Goal: Task Accomplishment & Management: Complete application form

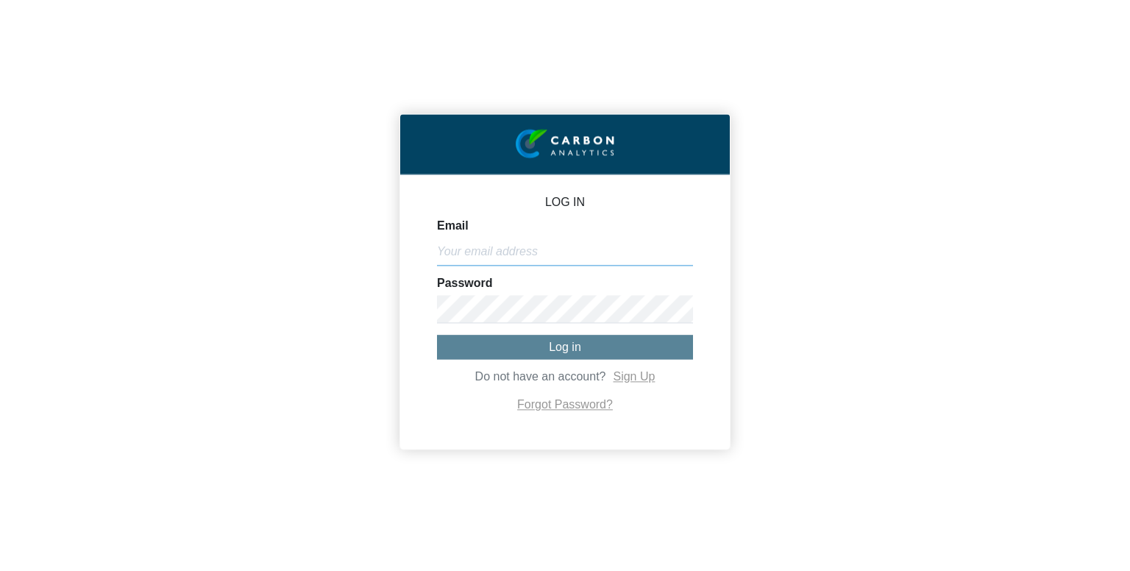
type input "[PERSON_NAME][EMAIL_ADDRESS][DOMAIN_NAME]"
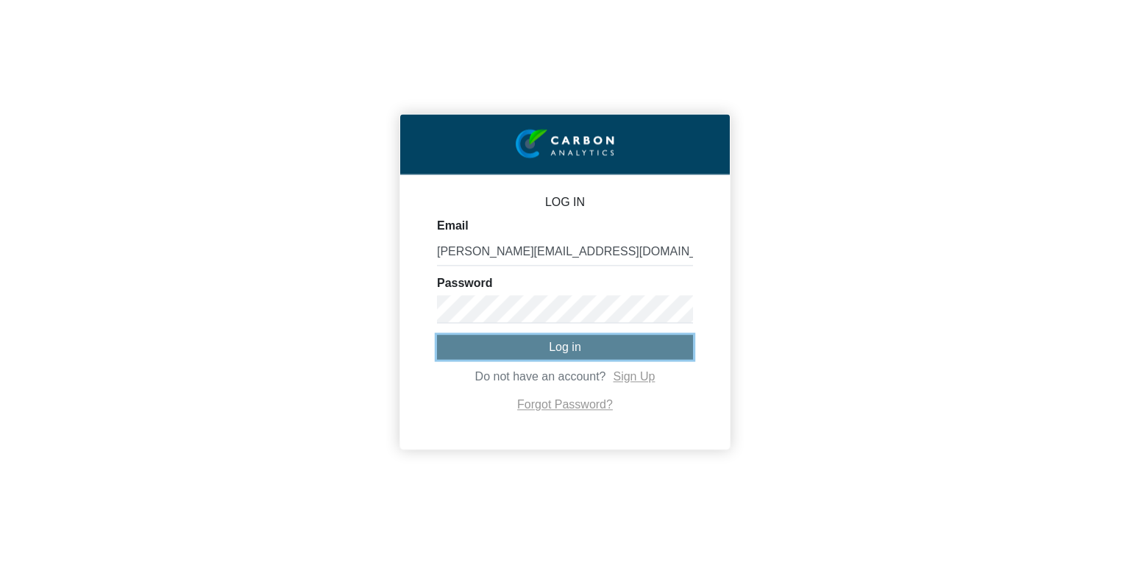
click at [560, 346] on span "Log in" at bounding box center [565, 347] width 32 height 13
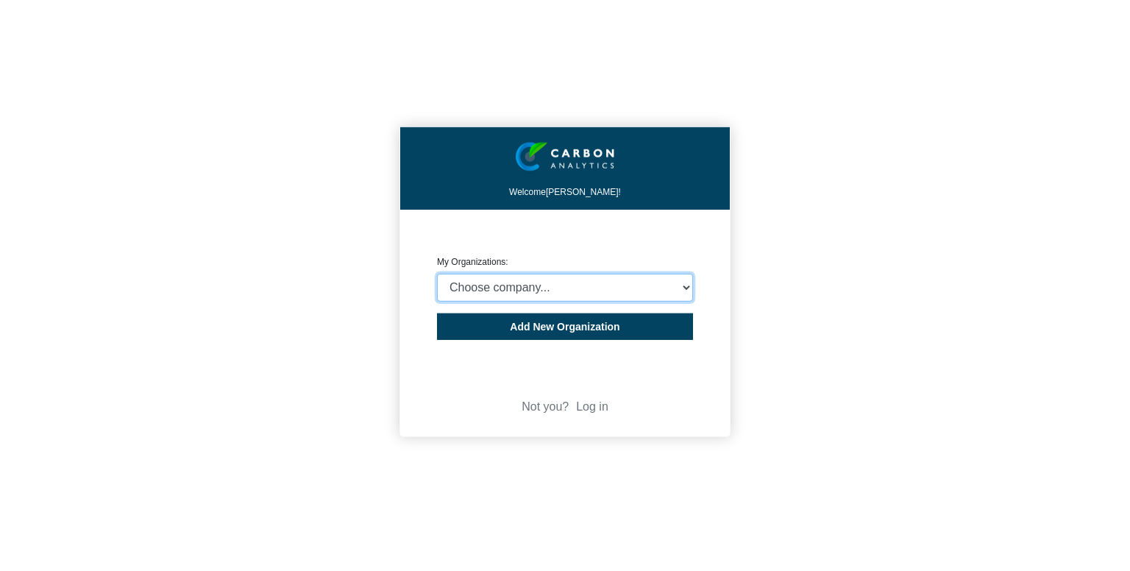
click at [539, 274] on select "Choose company... CARBON ANALYTICS LIMITED test6 Nekton Capital Limited Pacha S…" at bounding box center [565, 288] width 256 height 28
select select "932401"
click at [437, 274] on select "Choose company... CARBON ANALYTICS LIMITED test6 Nekton Capital Limited Pacha S…" at bounding box center [565, 288] width 256 height 28
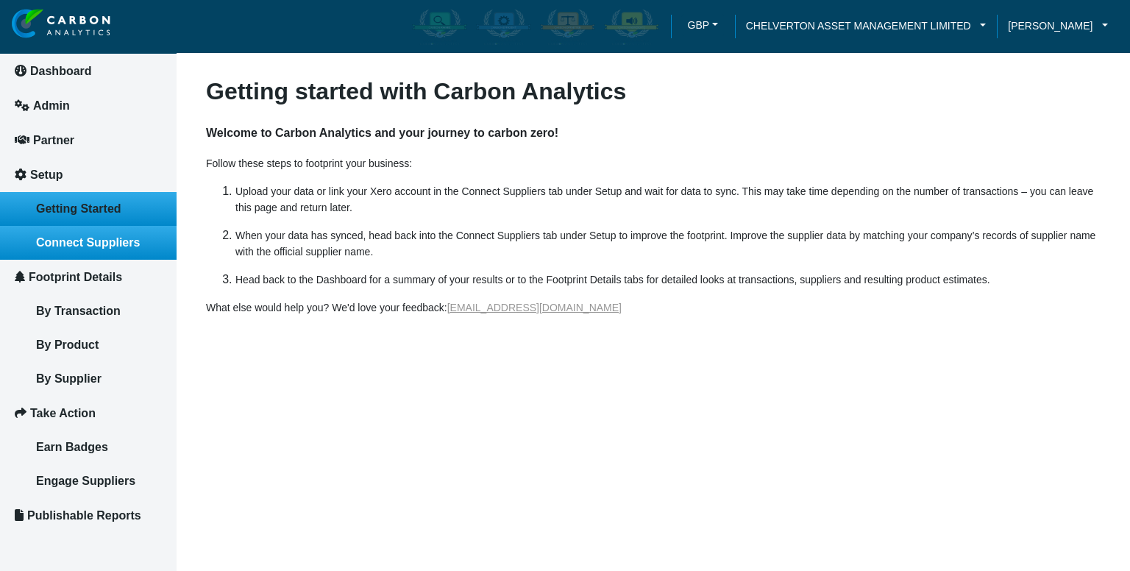
click at [109, 253] on link "Connect Suppliers" at bounding box center [88, 243] width 177 height 34
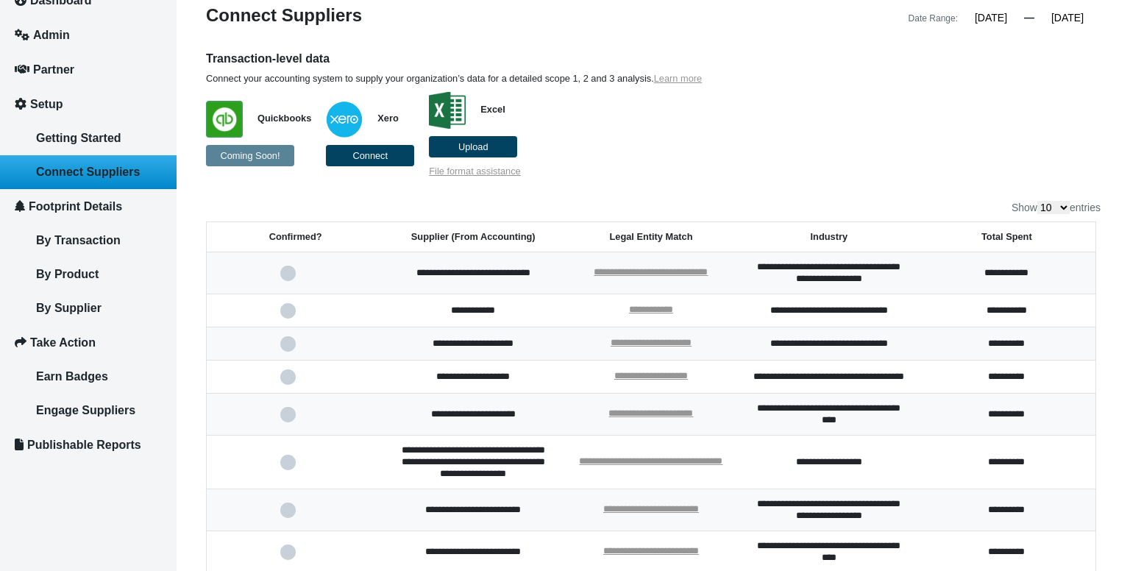
scroll to position [144, 0]
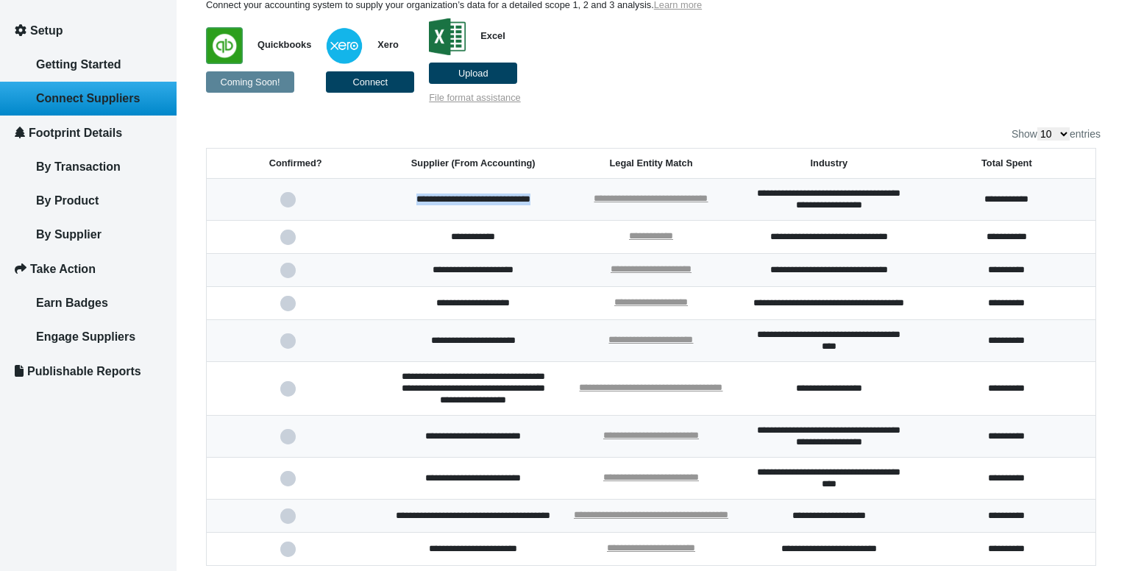
drag, startPoint x: 407, startPoint y: 197, endPoint x: 544, endPoint y: 199, distance: 136.8
click at [544, 199] on td "**********" at bounding box center [473, 200] width 178 height 42
click at [409, 199] on td "**********" at bounding box center [473, 200] width 178 height 42
drag, startPoint x: 407, startPoint y: 201, endPoint x: 542, endPoint y: 204, distance: 135.4
click at [542, 204] on td "**********" at bounding box center [473, 200] width 178 height 42
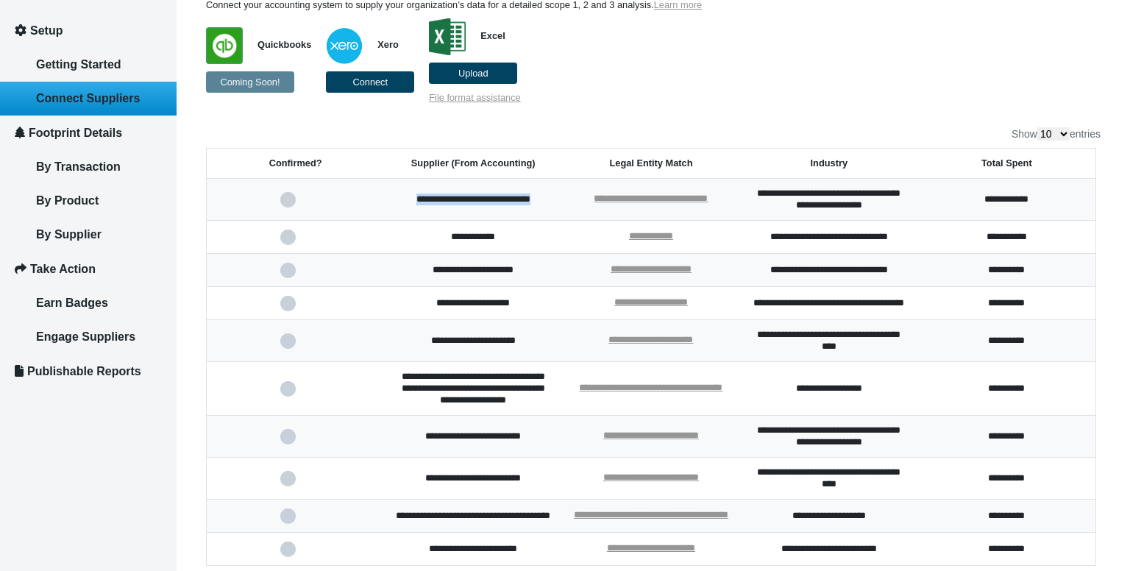
click at [523, 202] on td "**********" at bounding box center [473, 200] width 178 height 42
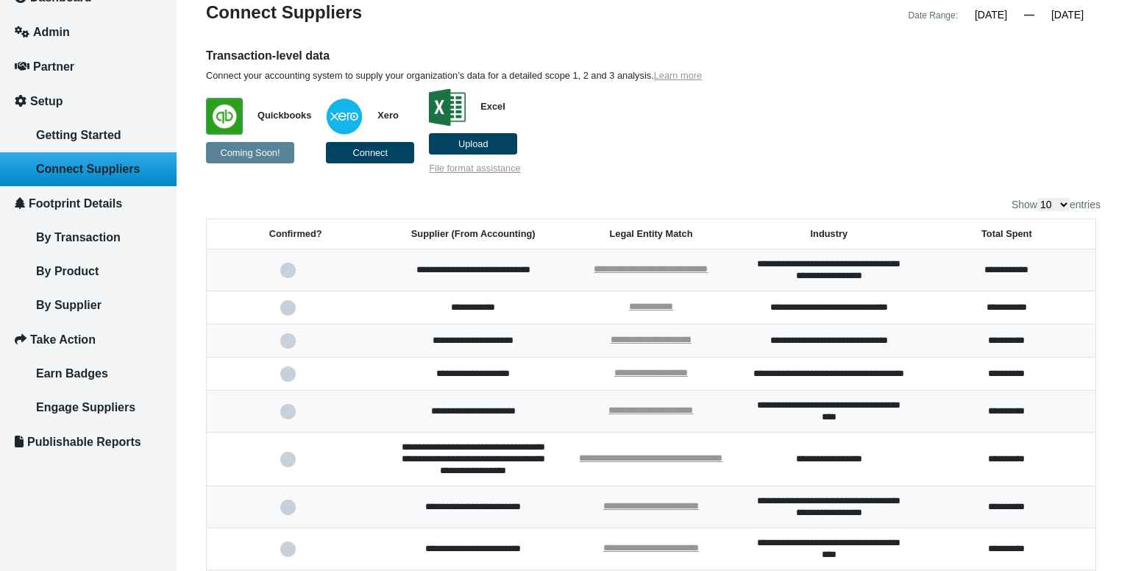
scroll to position [0, 0]
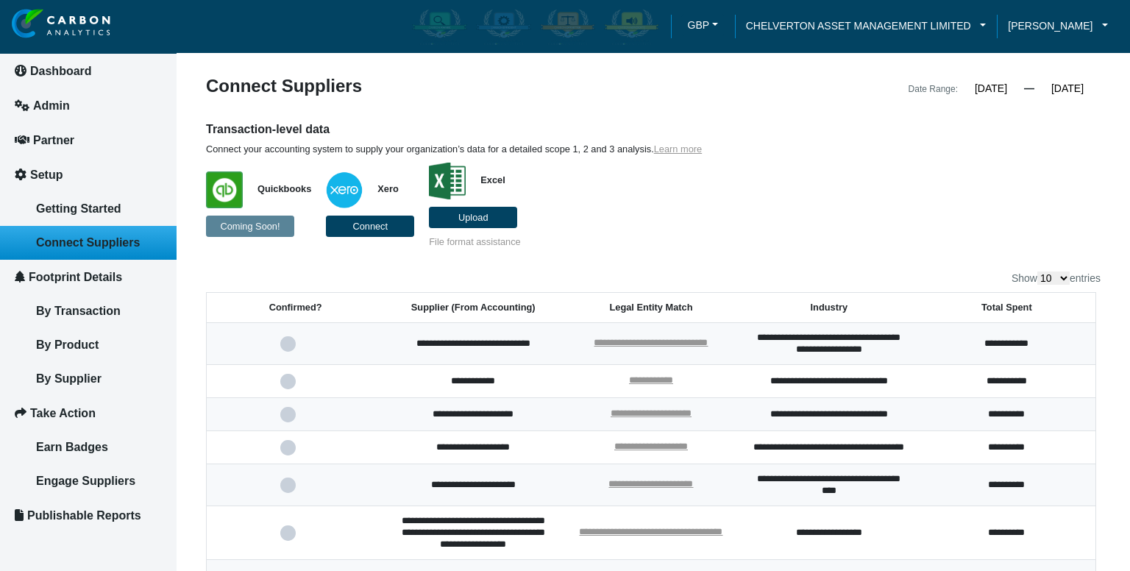
click at [471, 241] on link "File format assistance" at bounding box center [474, 241] width 91 height 11
click at [594, 259] on div "**********" at bounding box center [653, 411] width 894 height 669
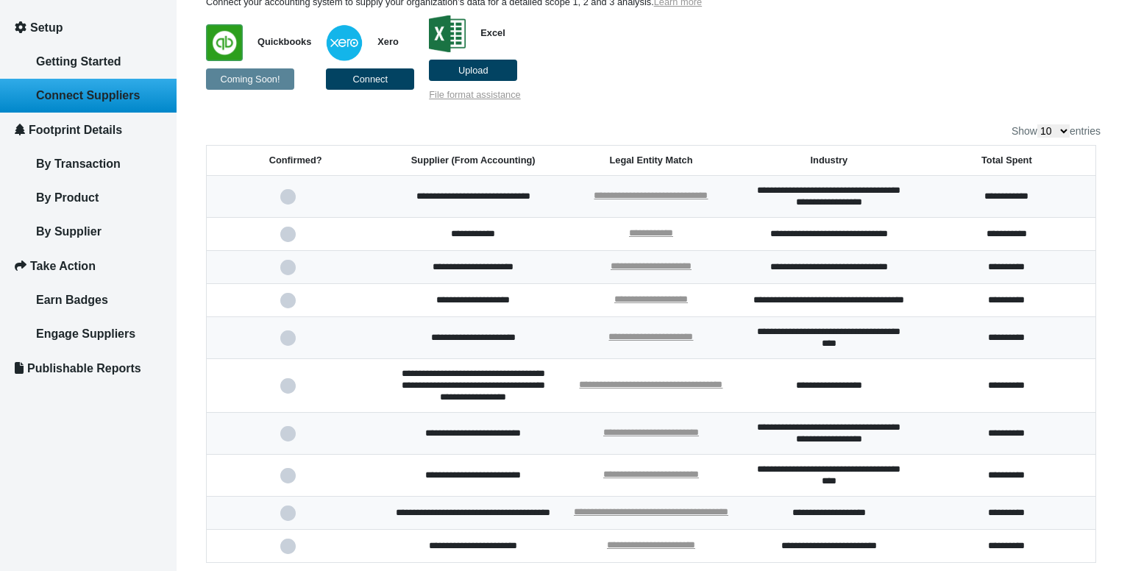
click at [1049, 132] on select "10 25 50 100" at bounding box center [1053, 130] width 32 height 13
select select "100"
click at [1037, 124] on select "10 25 50 100" at bounding box center [1053, 130] width 32 height 13
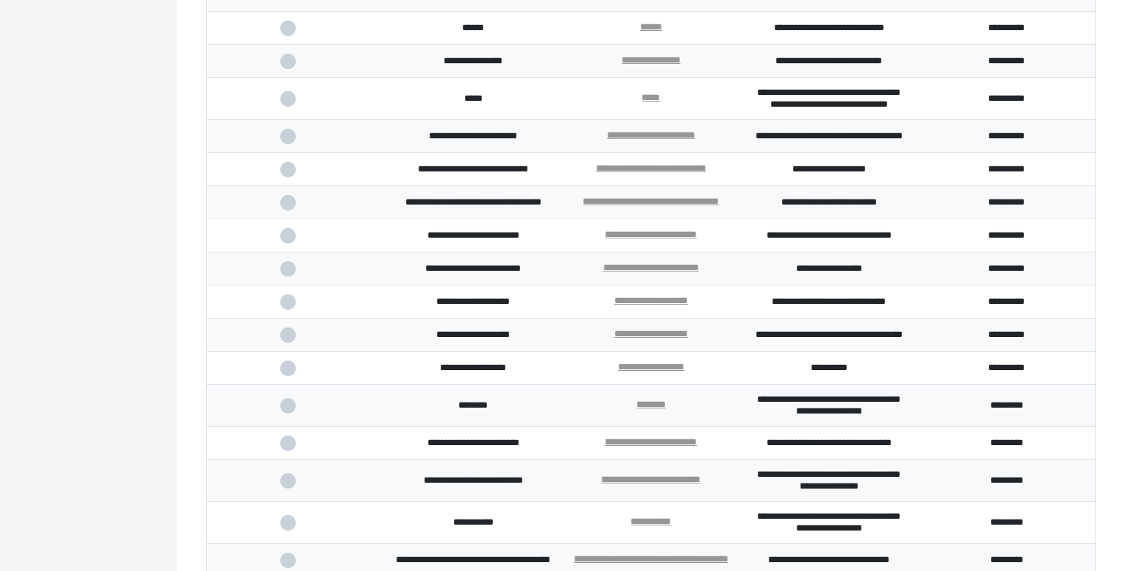
scroll to position [1692, 0]
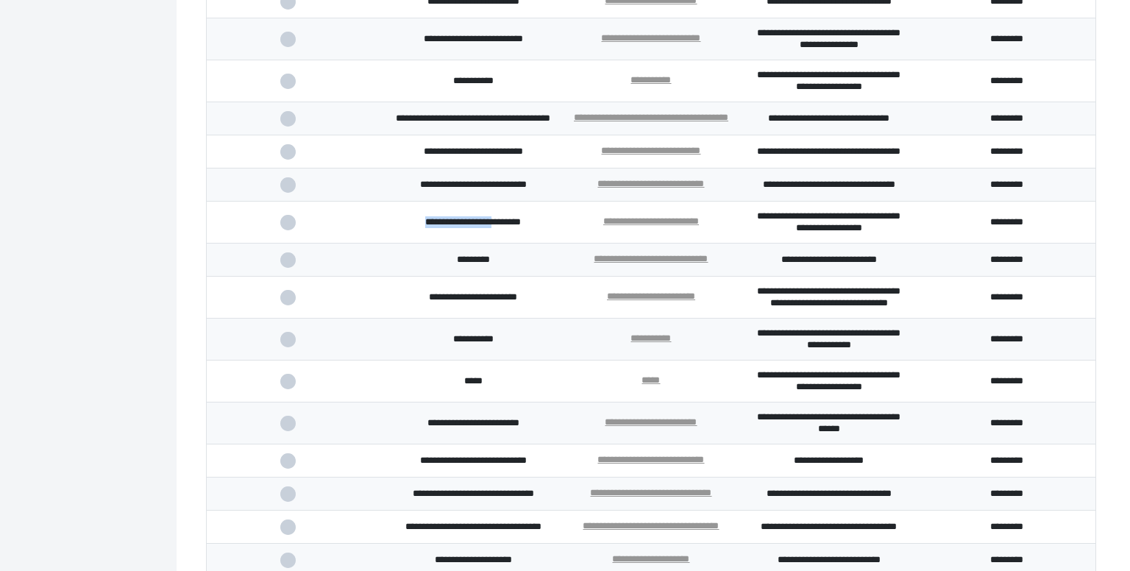
drag, startPoint x: 415, startPoint y: 321, endPoint x: 491, endPoint y: 321, distance: 76.5
click at [491, 243] on td "**********" at bounding box center [473, 223] width 178 height 42
click at [508, 243] on td "**********" at bounding box center [473, 223] width 178 height 42
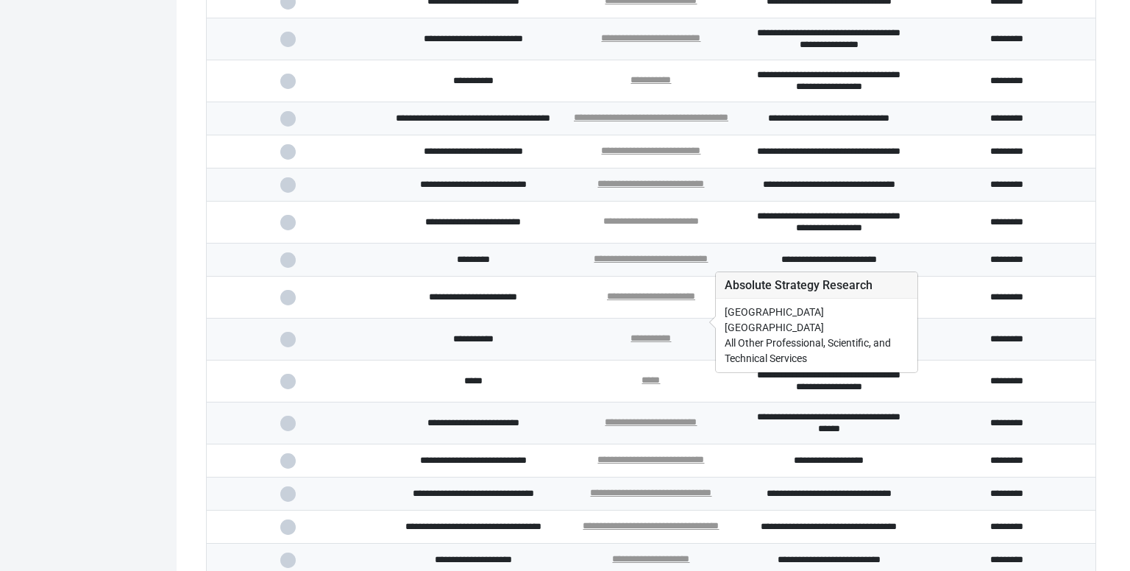
click at [632, 226] on link "**********" at bounding box center [651, 221] width 96 height 10
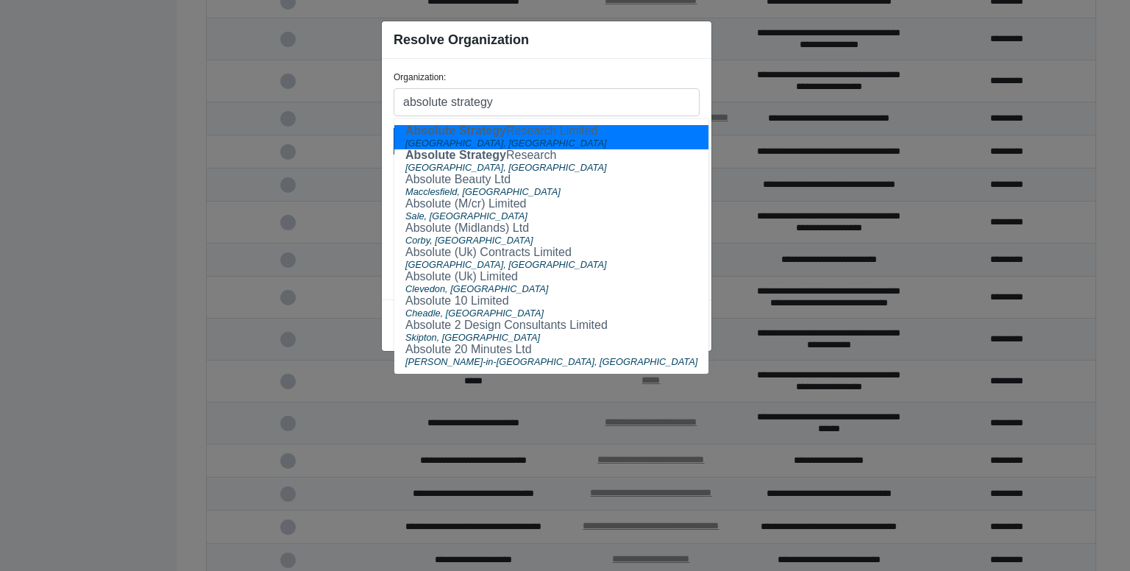
type input "absolute strategy"
click at [601, 48] on div "Resolve Organization" at bounding box center [546, 40] width 329 height 38
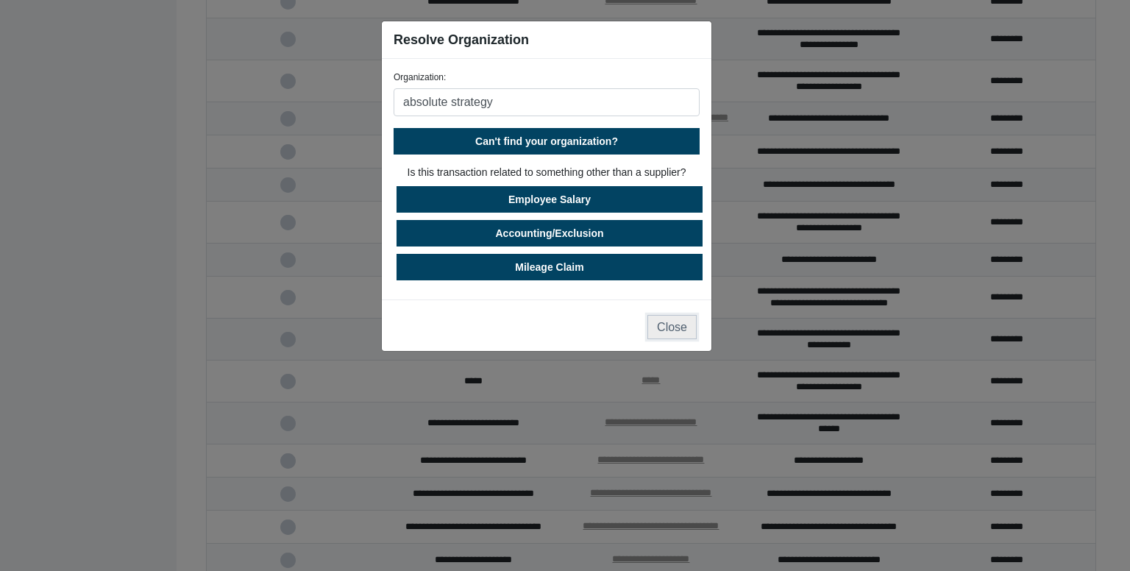
click at [668, 332] on button "Close" at bounding box center [671, 327] width 49 height 24
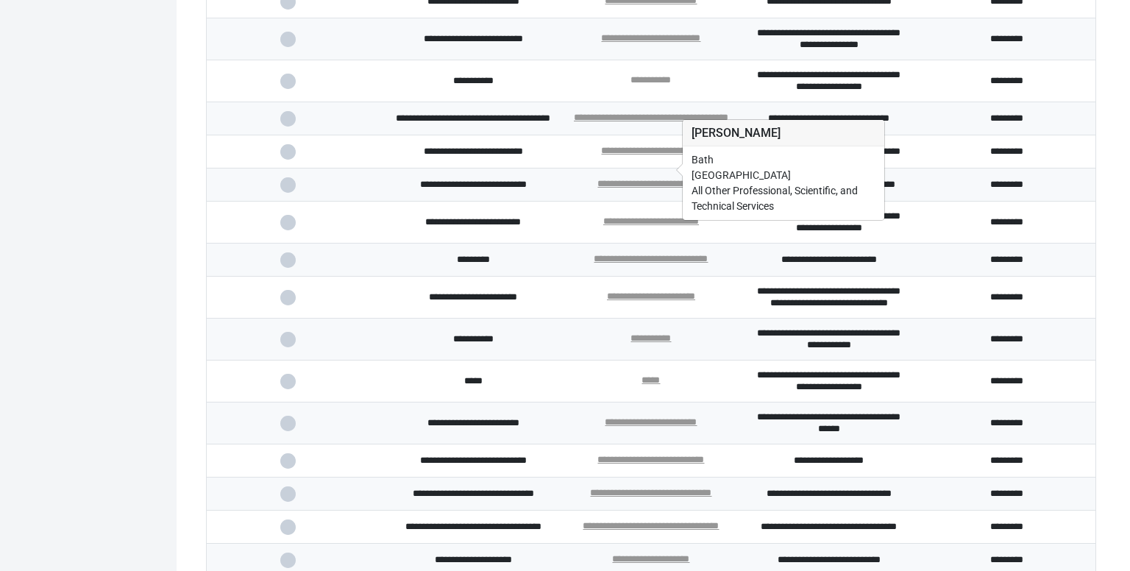
click at [630, 85] on link "**********" at bounding box center [650, 80] width 40 height 10
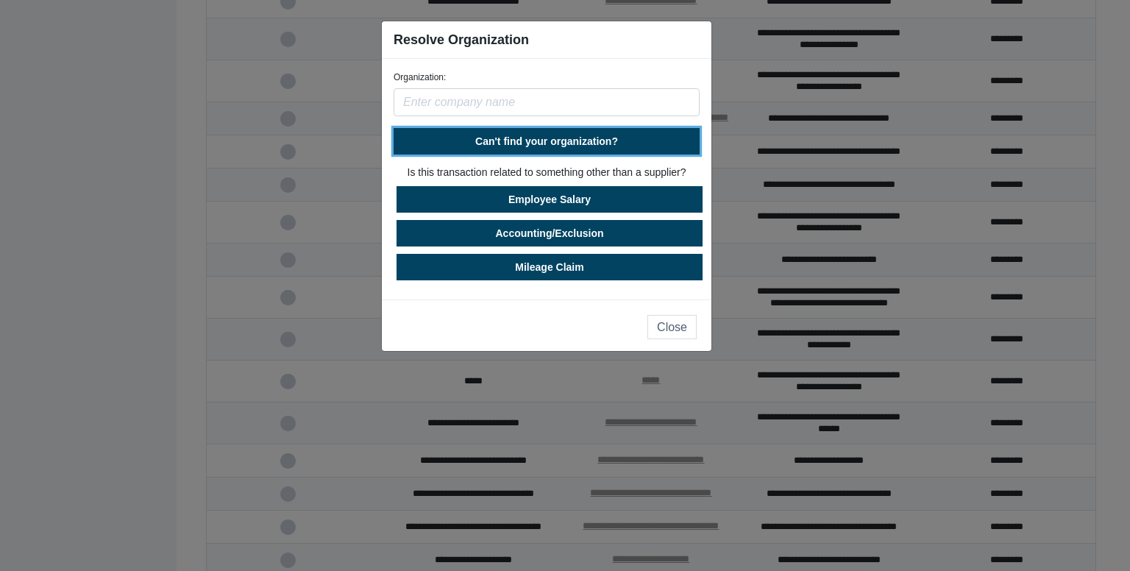
click at [527, 135] on span "Can't find your organization?" at bounding box center [546, 141] width 143 height 12
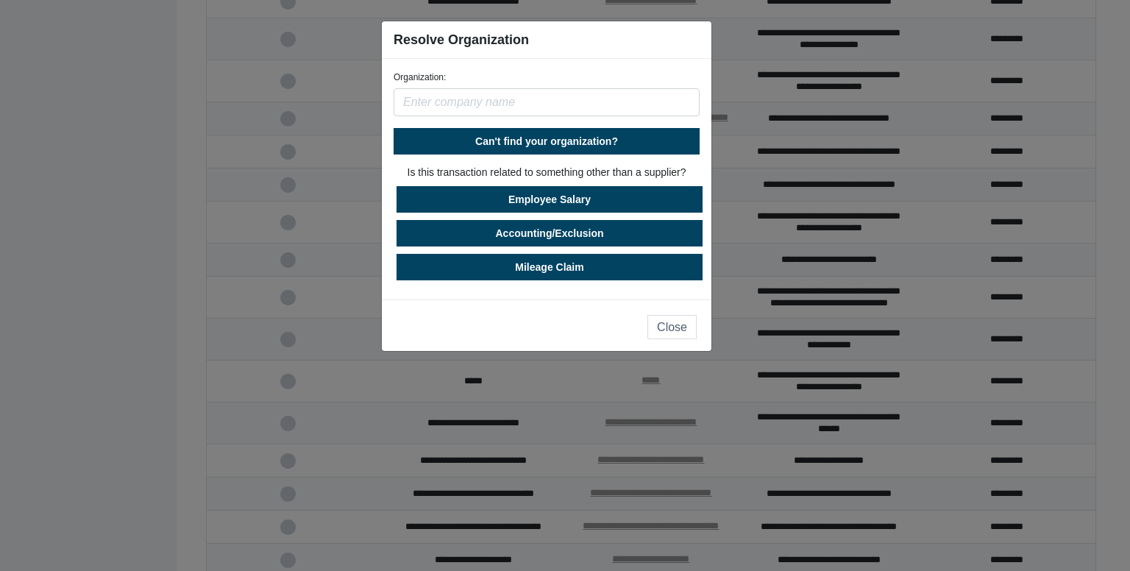
select select "United States"
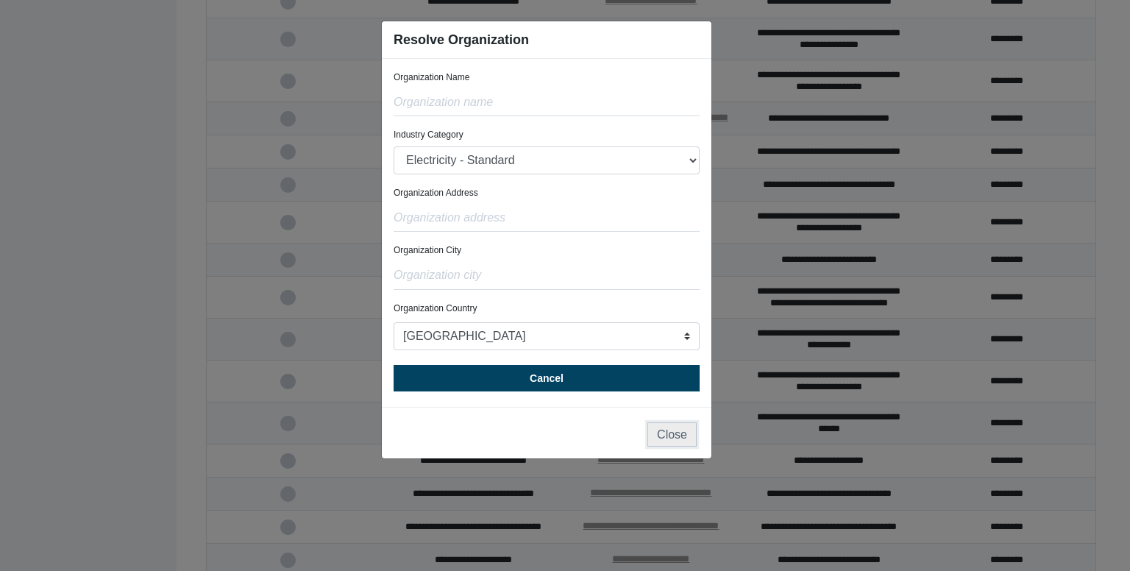
click at [665, 435] on button "Close" at bounding box center [671, 434] width 49 height 24
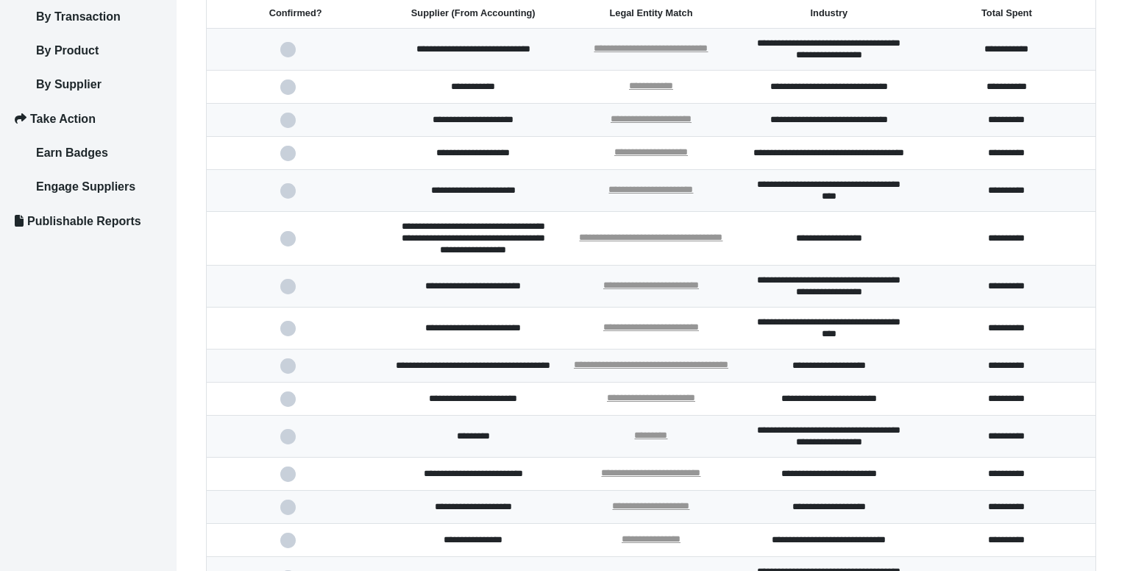
scroll to position [0, 0]
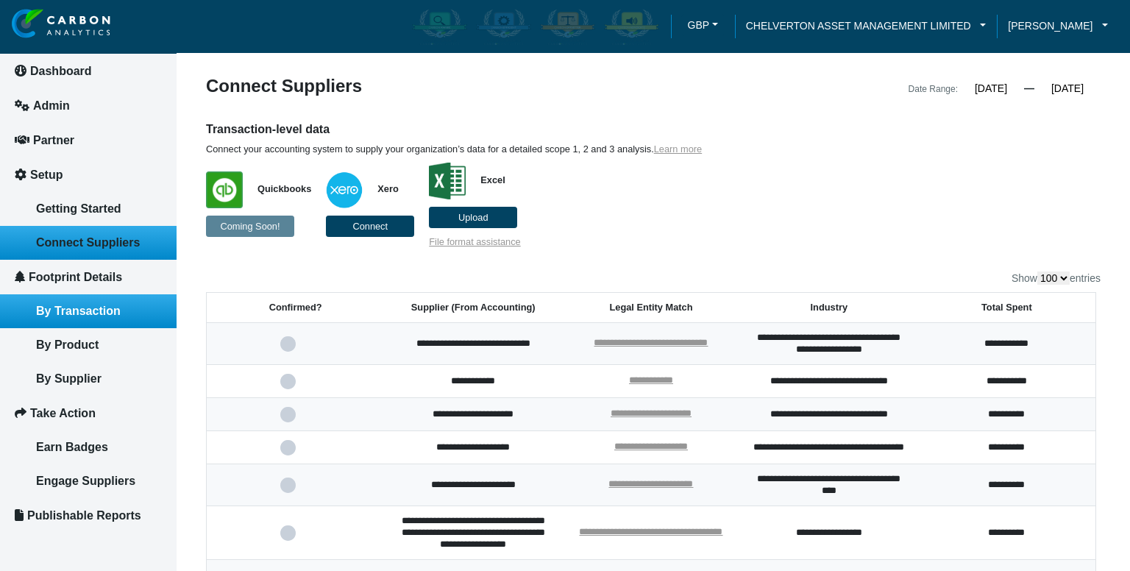
click at [79, 316] on link "By Transaction" at bounding box center [88, 311] width 177 height 34
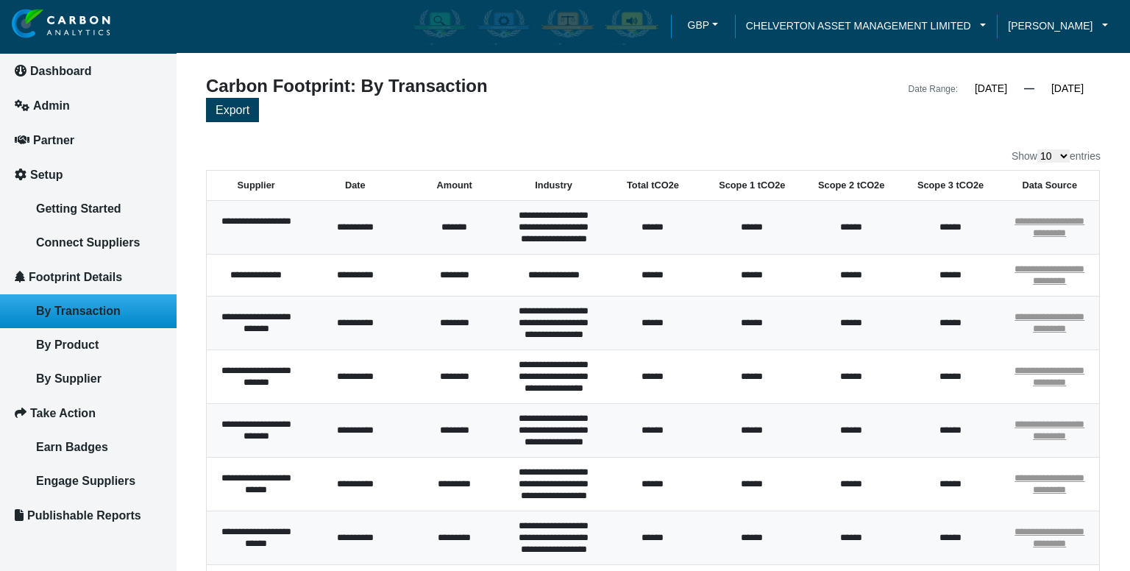
click at [656, 181] on th "Total tCO2e" at bounding box center [652, 186] width 99 height 30
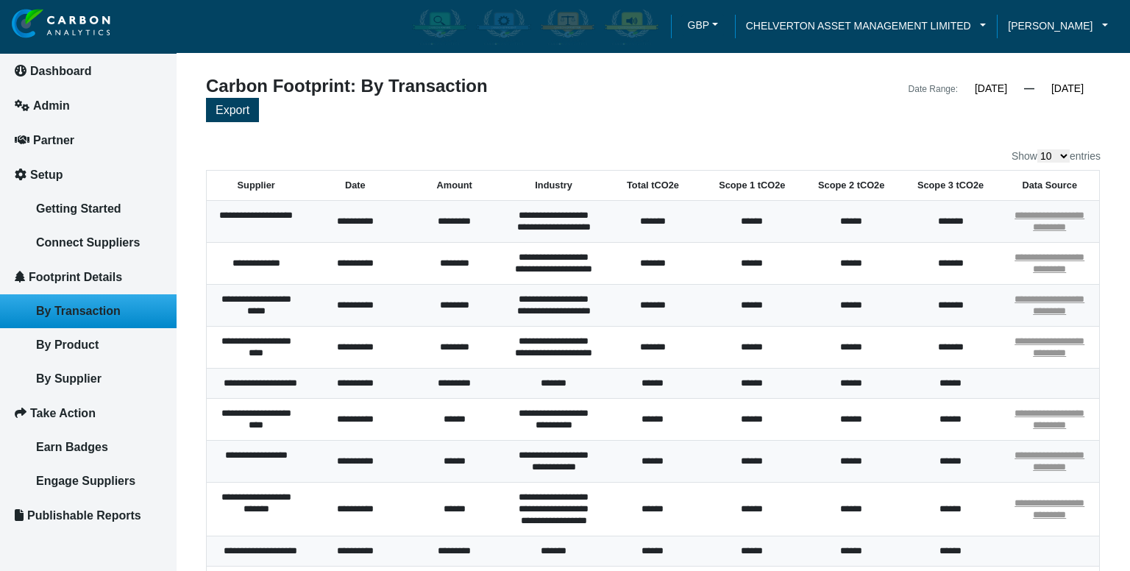
click at [656, 181] on th "Total tCO2e" at bounding box center [652, 186] width 99 height 30
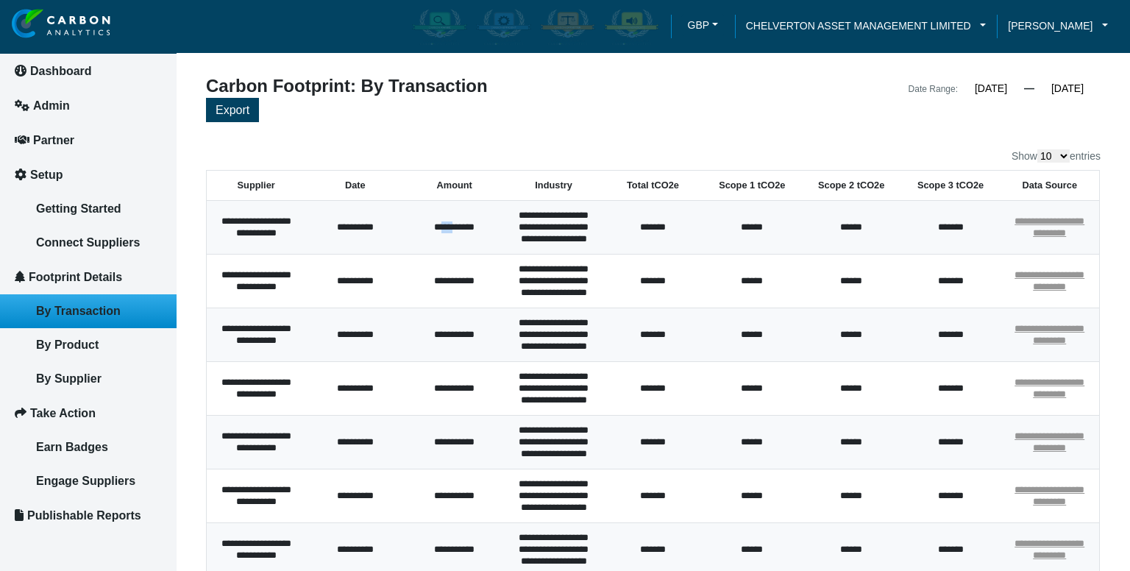
drag, startPoint x: 450, startPoint y: 232, endPoint x: 435, endPoint y: 232, distance: 15.4
click at [435, 232] on td "**********" at bounding box center [454, 228] width 99 height 54
click at [455, 237] on td "**********" at bounding box center [454, 228] width 99 height 54
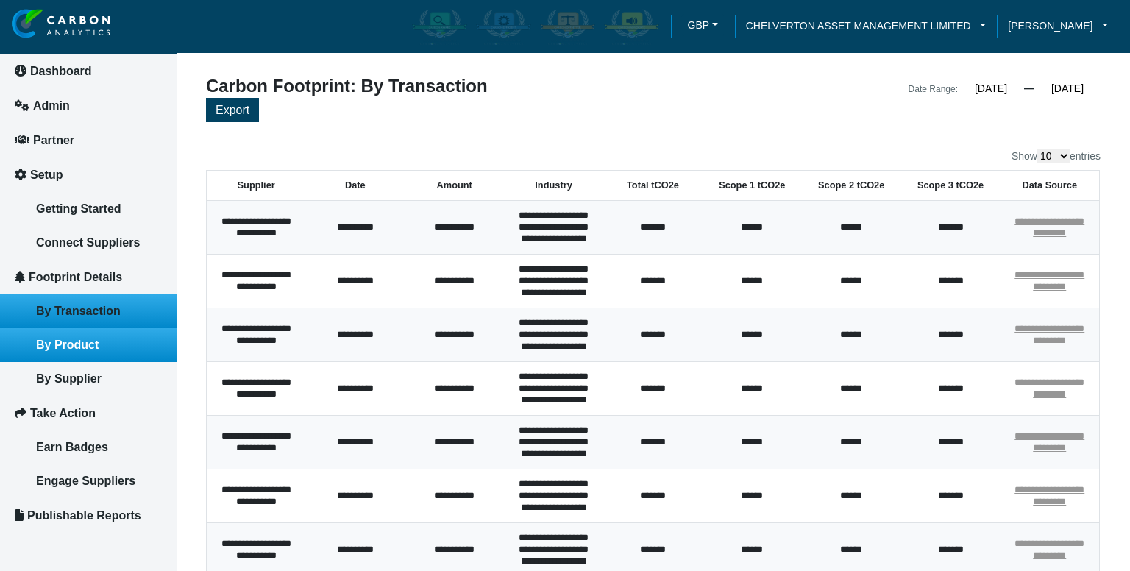
click at [111, 339] on link "By Product" at bounding box center [88, 345] width 177 height 34
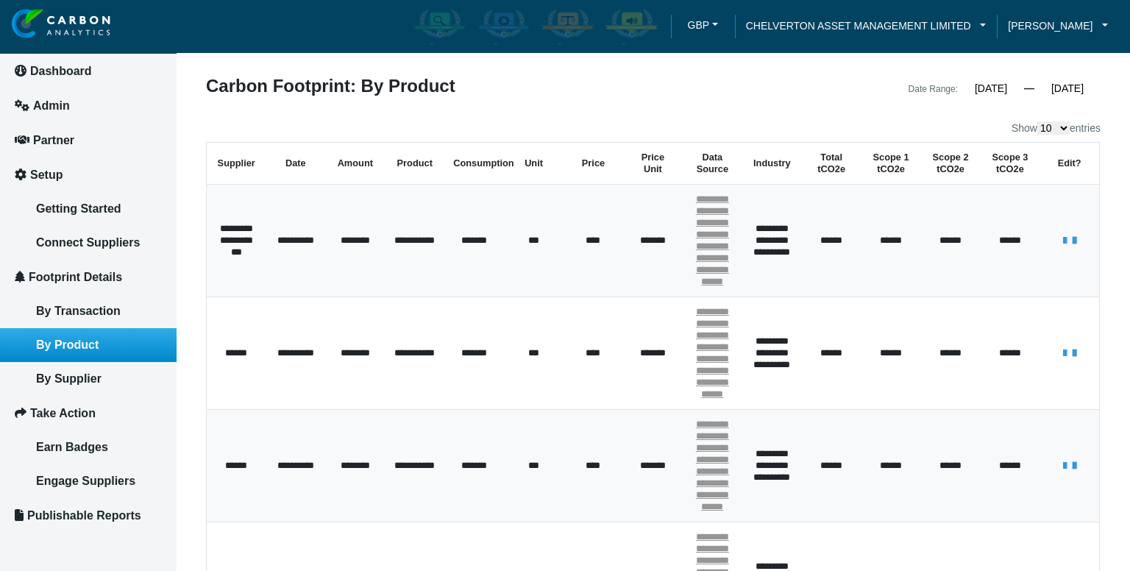
scroll to position [74, 0]
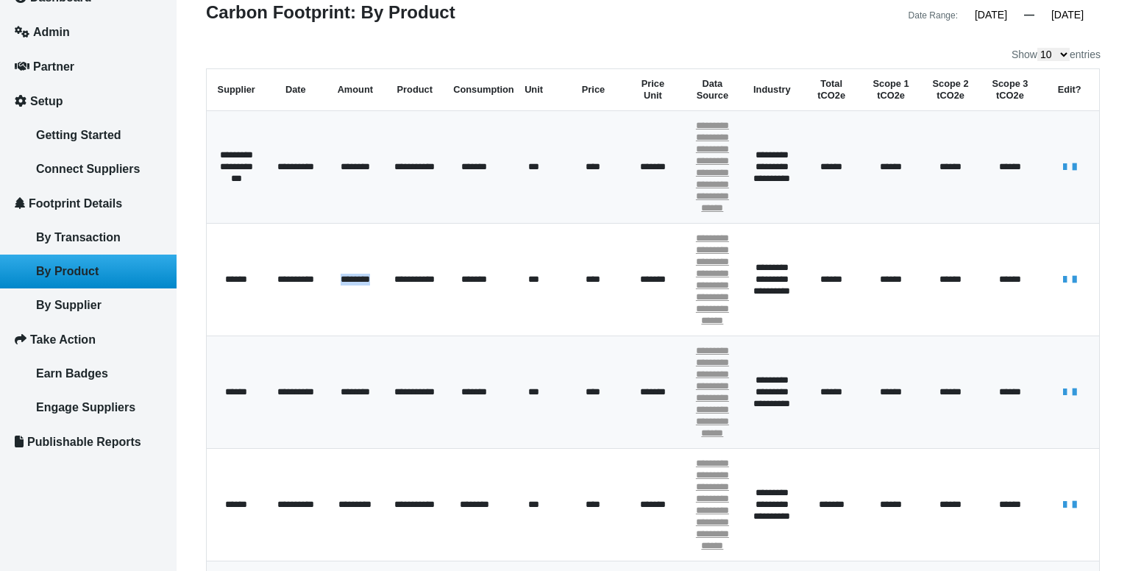
drag, startPoint x: 329, startPoint y: 316, endPoint x: 378, endPoint y: 313, distance: 48.6
click at [378, 313] on td "********" at bounding box center [355, 280] width 60 height 113
click at [466, 284] on span "*******" at bounding box center [474, 279] width 26 height 10
click at [469, 284] on span "*******" at bounding box center [474, 279] width 26 height 10
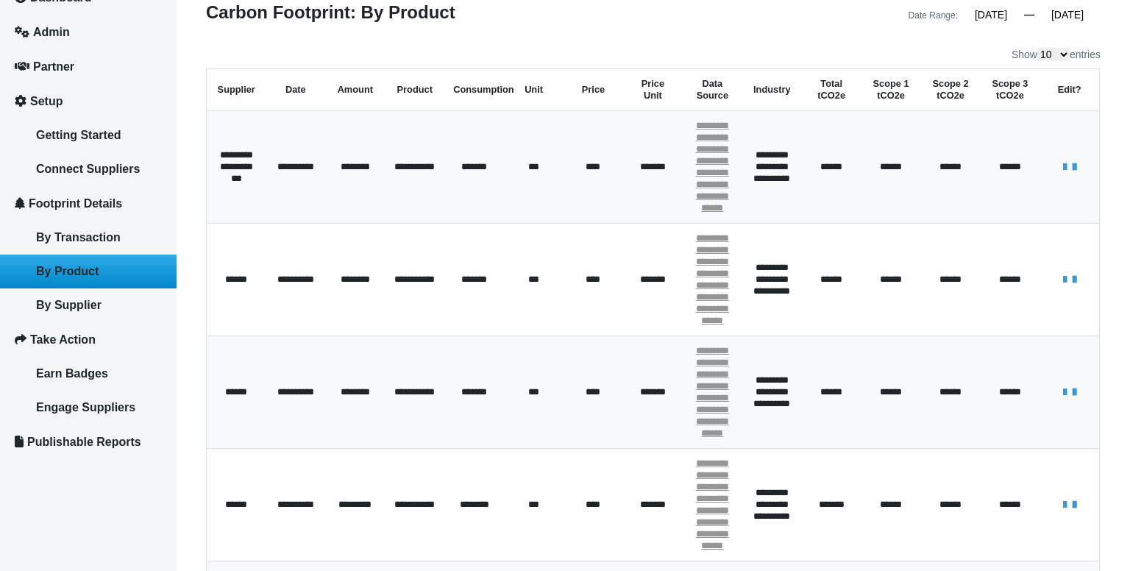
click at [1060, 286] on icon at bounding box center [1065, 279] width 10 height 13
click at [471, 287] on span "*******" at bounding box center [474, 278] width 32 height 15
click at [1074, 286] on icon at bounding box center [1074, 279] width 10 height 13
click at [527, 316] on td "***" at bounding box center [534, 280] width 60 height 113
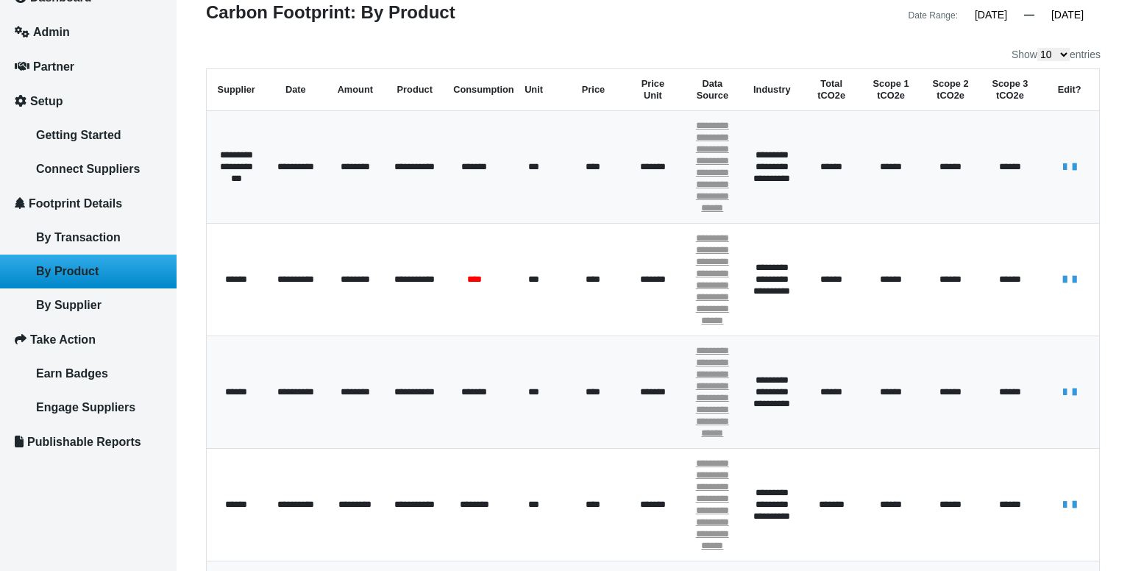
click at [1077, 286] on icon at bounding box center [1074, 279] width 10 height 13
click at [427, 295] on td "**********" at bounding box center [415, 280] width 60 height 113
click at [95, 265] on span "By Product" at bounding box center [67, 271] width 63 height 13
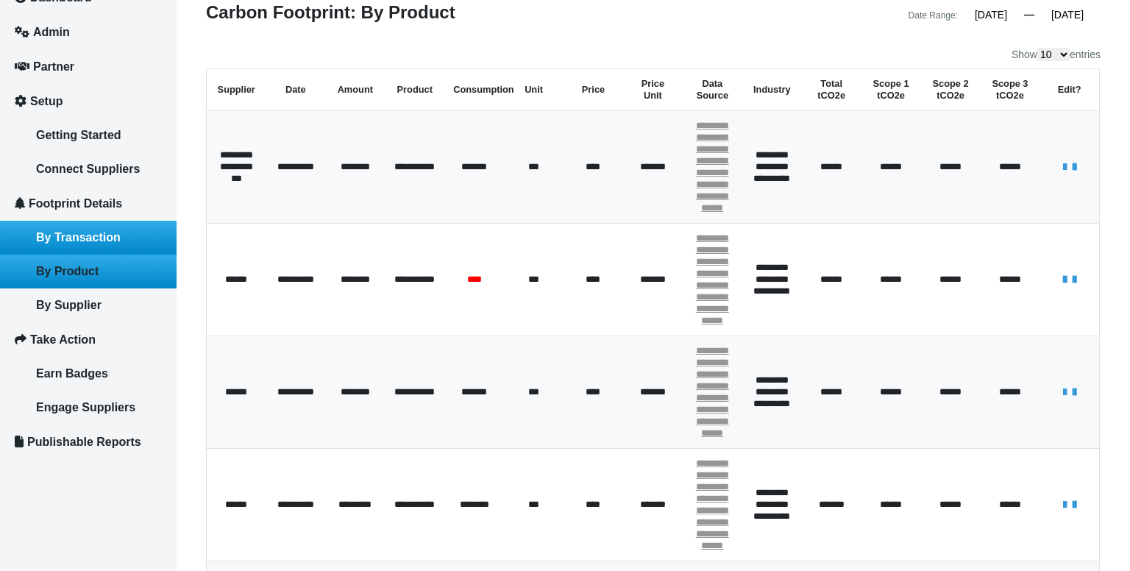
click at [90, 231] on span "By Transaction" at bounding box center [78, 237] width 85 height 13
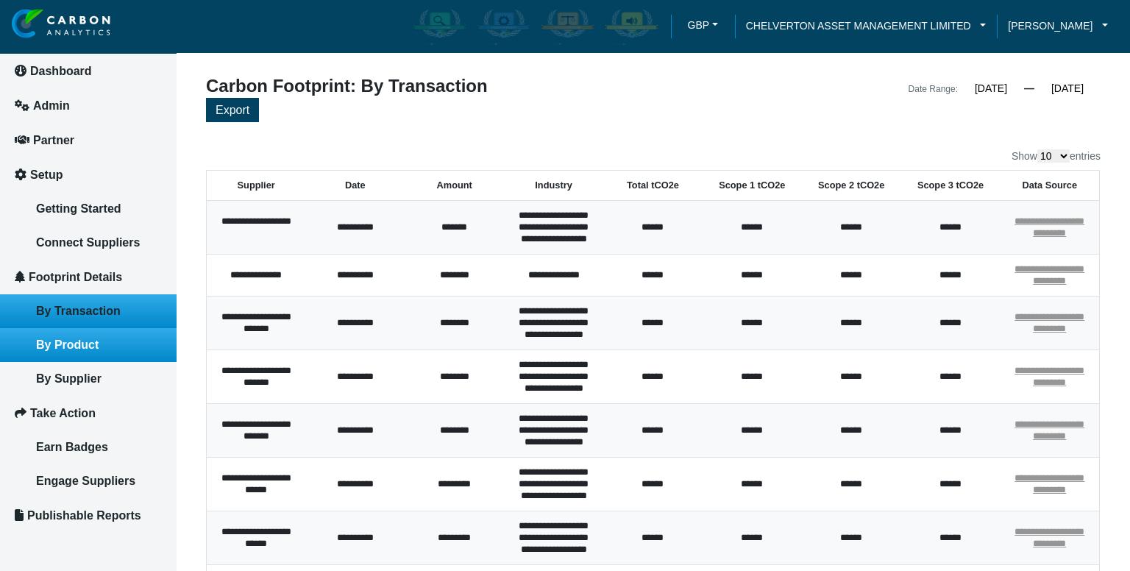
click at [72, 338] on span "By Product" at bounding box center [67, 344] width 63 height 13
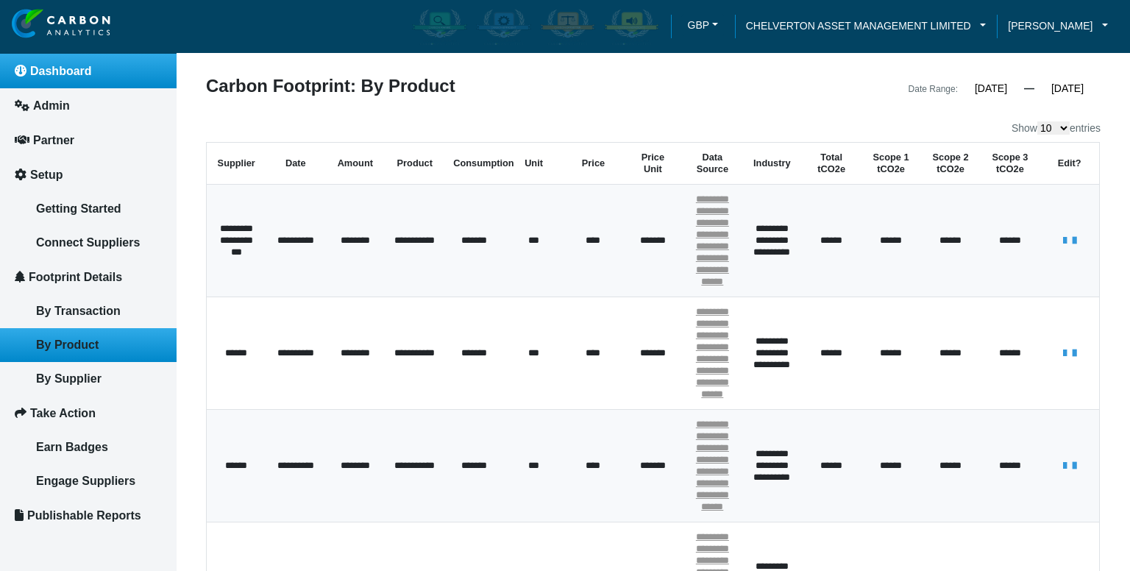
click at [75, 71] on span "Dashboard" at bounding box center [61, 71] width 62 height 13
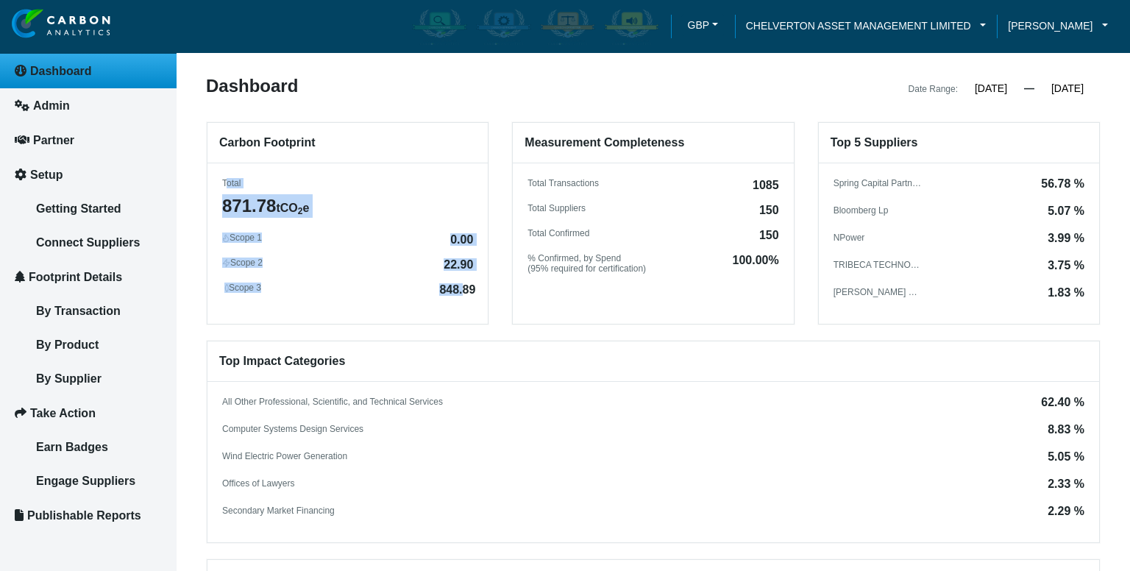
drag, startPoint x: 226, startPoint y: 179, endPoint x: 461, endPoint y: 293, distance: 261.8
click at [461, 293] on div "Total 871.78 tCO 2 e Scope 1 0.00 Scope 2 22.90 Scope 3 848.89" at bounding box center [347, 235] width 280 height 115
click at [471, 313] on div "Carbon Footprint Total 871.78 tCO 2 e Scope 1 0.00 Scope 2 22.90 Scope 3 848.89" at bounding box center [348, 223] width 282 height 202
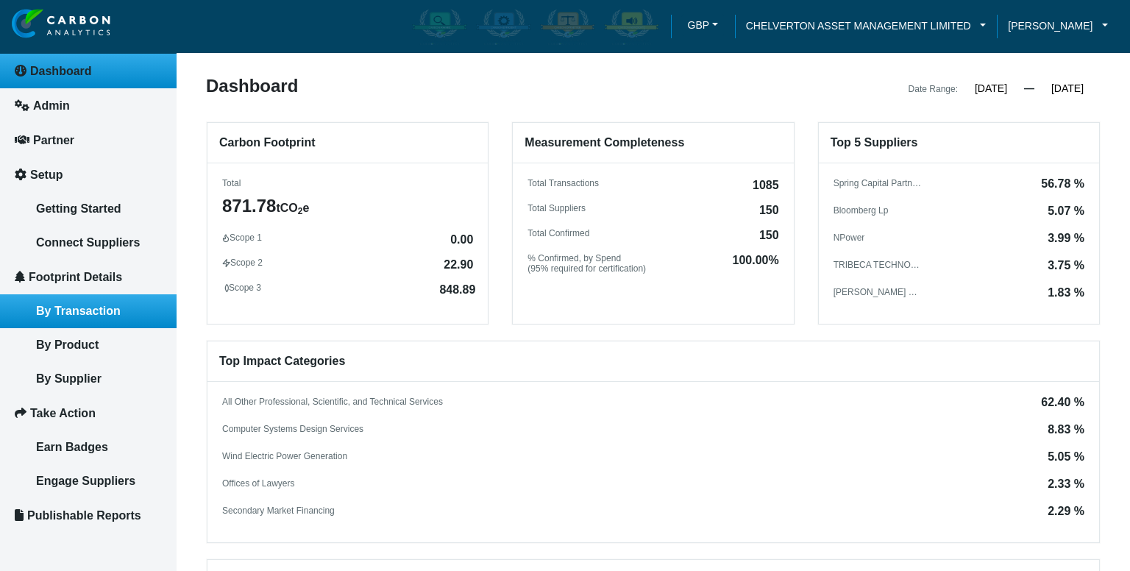
click at [96, 307] on span "By Transaction" at bounding box center [78, 310] width 85 height 13
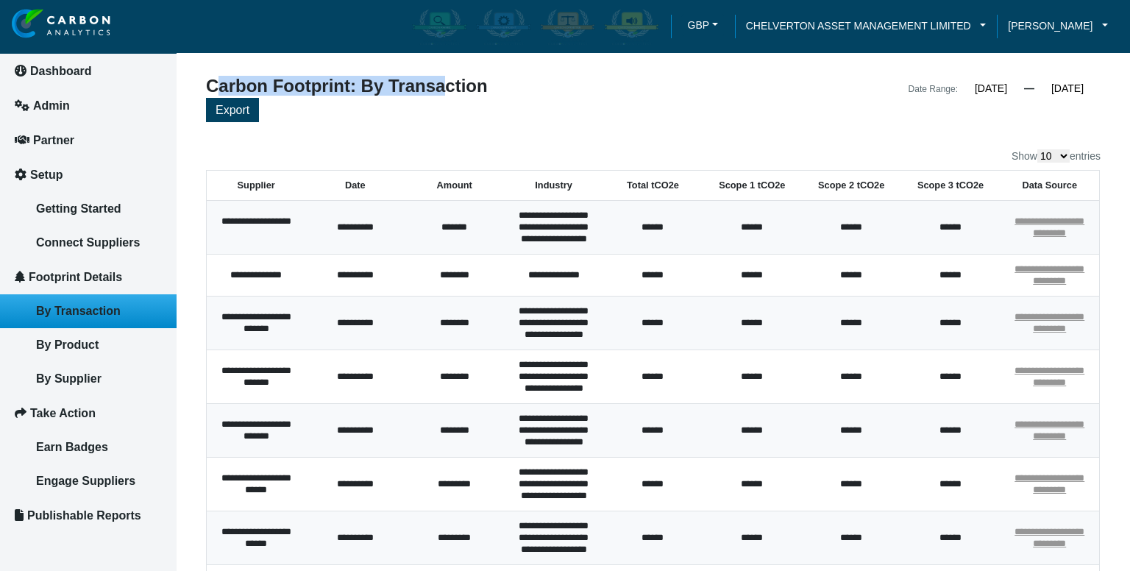
drag, startPoint x: 207, startPoint y: 89, endPoint x: 444, endPoint y: 93, distance: 237.6
click at [440, 93] on div "Carbon Footprint: By Transaction" at bounding box center [424, 87] width 458 height 21
click at [444, 93] on div "Carbon Footprint: By Transaction" at bounding box center [424, 87] width 458 height 21
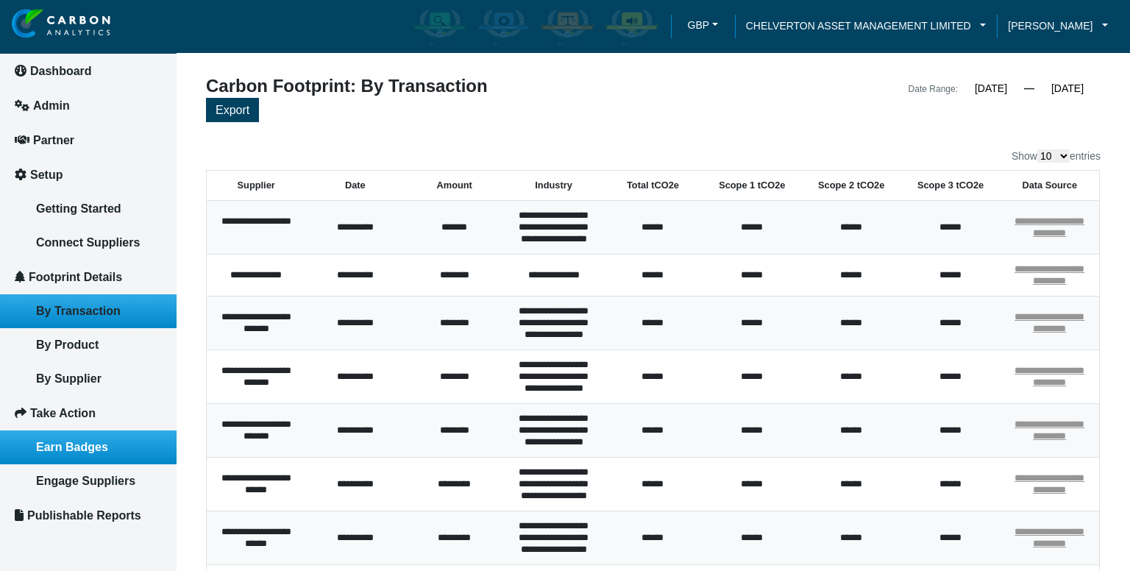
click at [68, 451] on link "Earn Badges" at bounding box center [88, 447] width 177 height 34
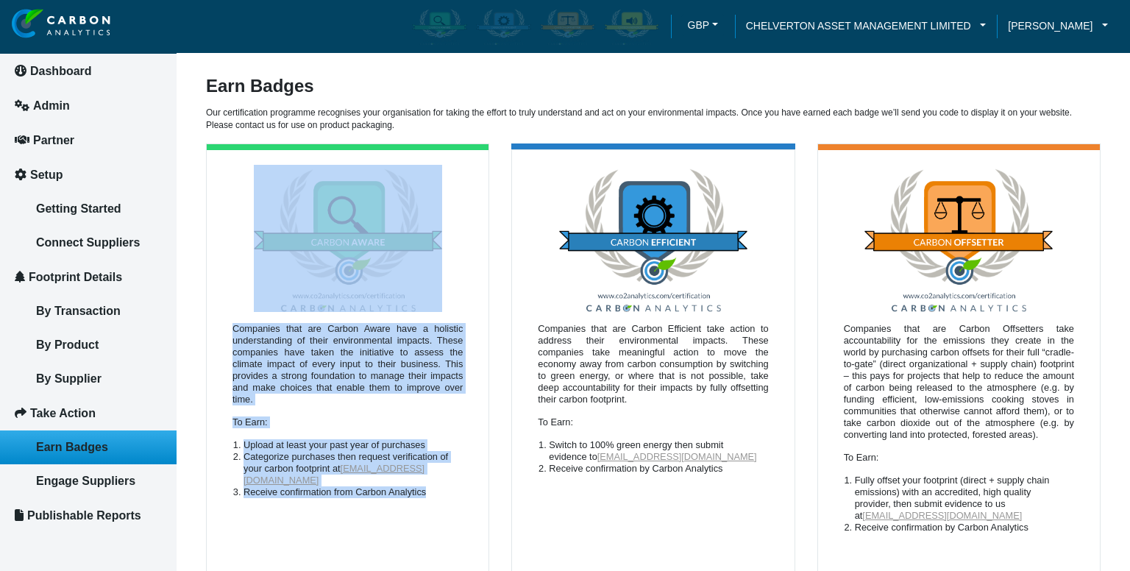
drag, startPoint x: 435, startPoint y: 495, endPoint x: 227, endPoint y: 266, distance: 309.3
click at [227, 266] on div "Companies that are Carbon Aware have a holistic understanding of their environm…" at bounding box center [348, 374] width 282 height 449
click at [381, 383] on p "Companies that are Carbon Aware have a holistic understanding of their environm…" at bounding box center [347, 364] width 230 height 82
drag, startPoint x: 452, startPoint y: 501, endPoint x: 248, endPoint y: 254, distance: 319.7
click at [266, 271] on div "Companies that are Carbon Aware have a holistic understanding of their environm…" at bounding box center [348, 374] width 282 height 449
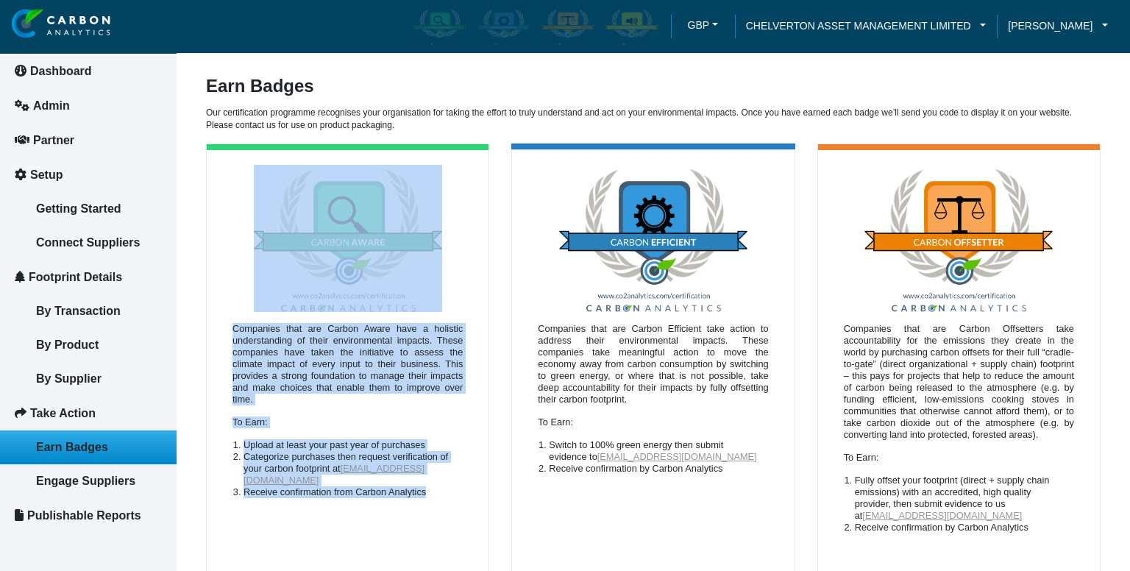
click at [227, 171] on div "Companies that are Carbon Aware have a holistic understanding of their environm…" at bounding box center [348, 374] width 282 height 449
click at [220, 157] on div "Companies that are Carbon Aware have a holistic understanding of their environm…" at bounding box center [348, 374] width 282 height 449
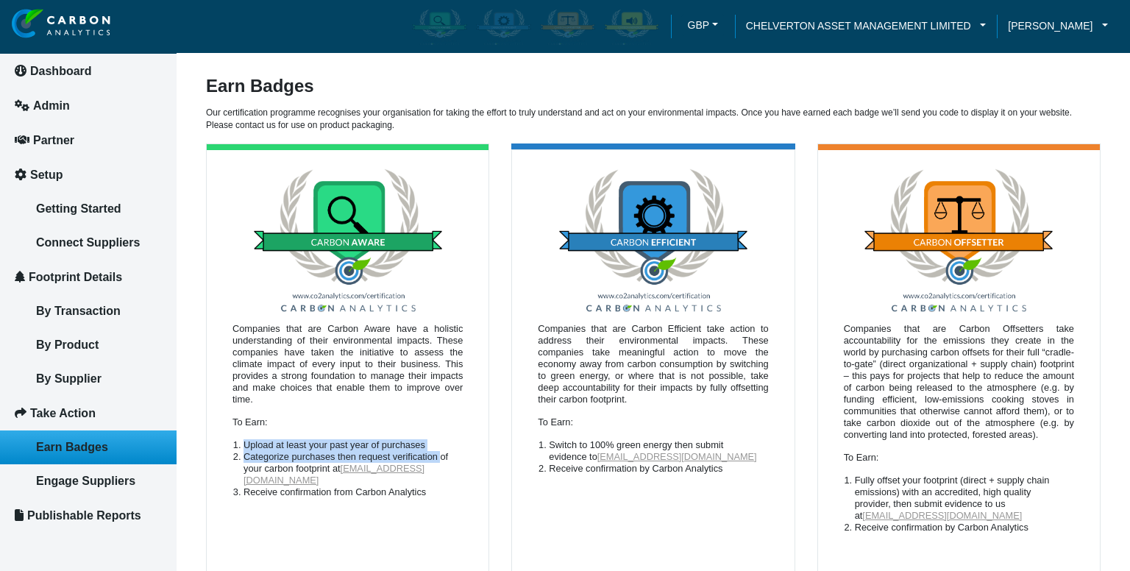
drag, startPoint x: 242, startPoint y: 443, endPoint x: 441, endPoint y: 451, distance: 199.4
click at [441, 451] on ol "Upload at least your past year of purchases Categorize purchases then request v…" at bounding box center [347, 468] width 230 height 59
click at [328, 432] on div "Companies that are Carbon Aware have a holistic understanding of their environm…" at bounding box center [348, 374] width 282 height 449
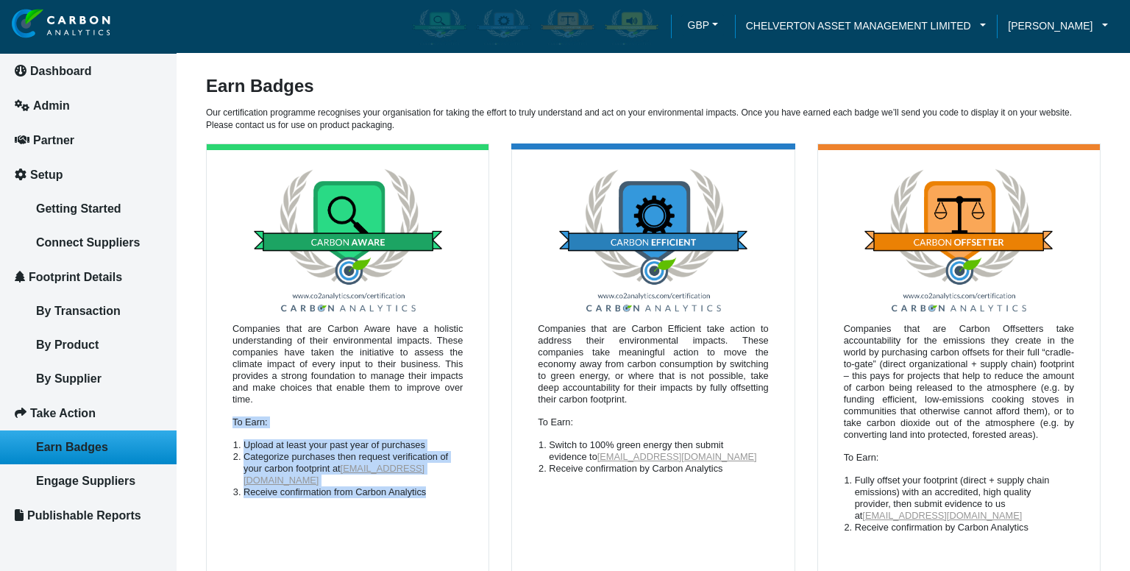
drag, startPoint x: 435, startPoint y: 489, endPoint x: 340, endPoint y: 401, distance: 129.6
click at [341, 404] on div "Companies that are Carbon Aware have a holistic understanding of their environm…" at bounding box center [348, 374] width 282 height 449
click at [339, 401] on p "Companies that are Carbon Aware have a holistic understanding of their environm…" at bounding box center [347, 364] width 230 height 82
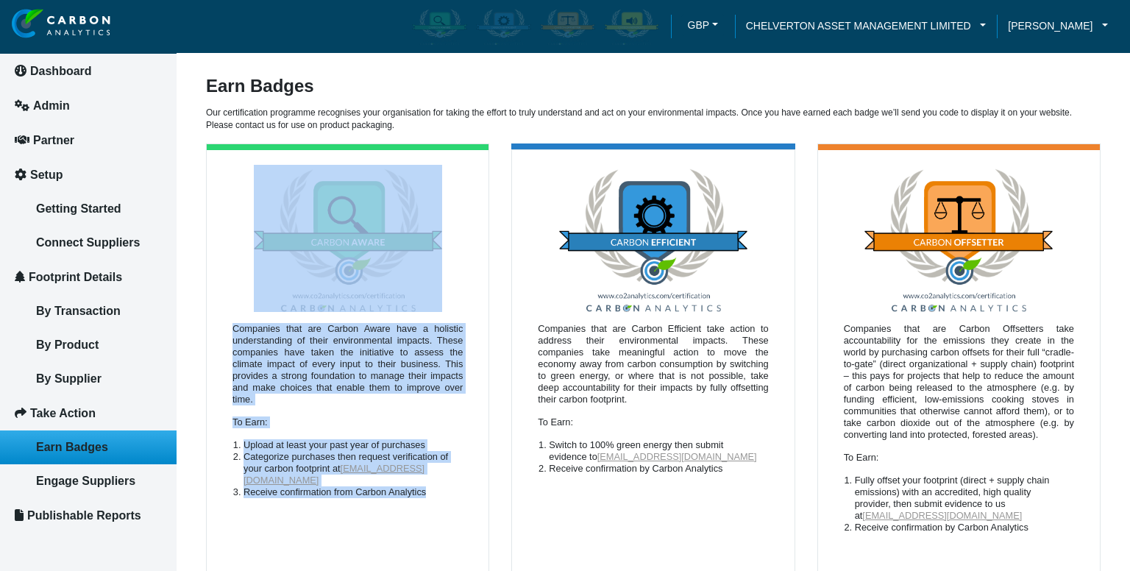
drag, startPoint x: 443, startPoint y: 517, endPoint x: 227, endPoint y: 293, distance: 311.0
click at [227, 293] on div "Companies that are Carbon Aware have a holistic understanding of their environm…" at bounding box center [348, 374] width 282 height 449
click at [259, 341] on p "Companies that are Carbon Aware have a holistic understanding of their environm…" at bounding box center [347, 364] width 230 height 82
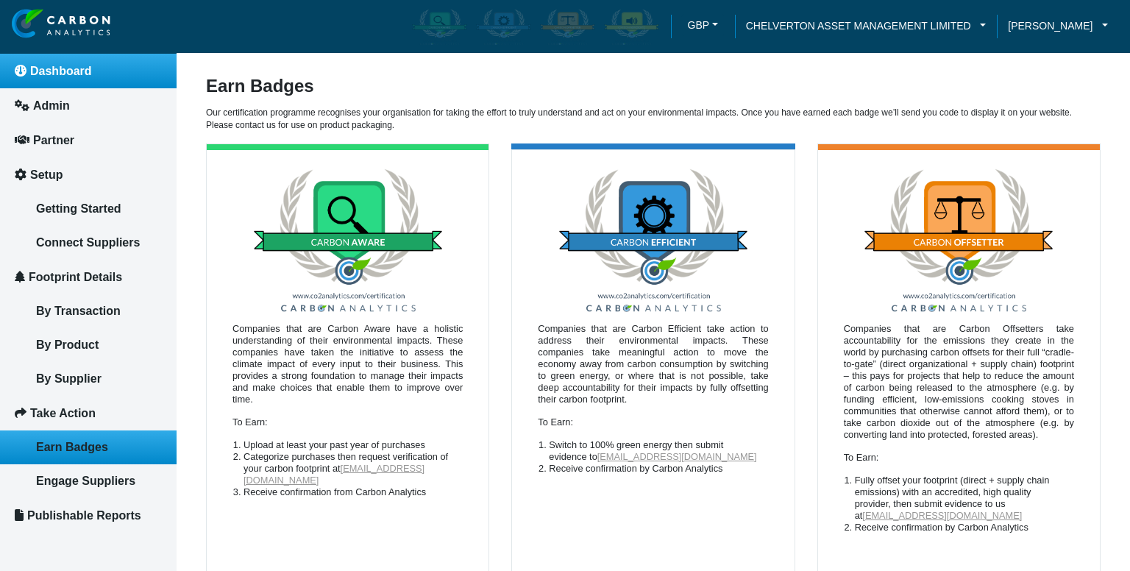
click at [59, 65] on span "Dashboard" at bounding box center [61, 71] width 62 height 13
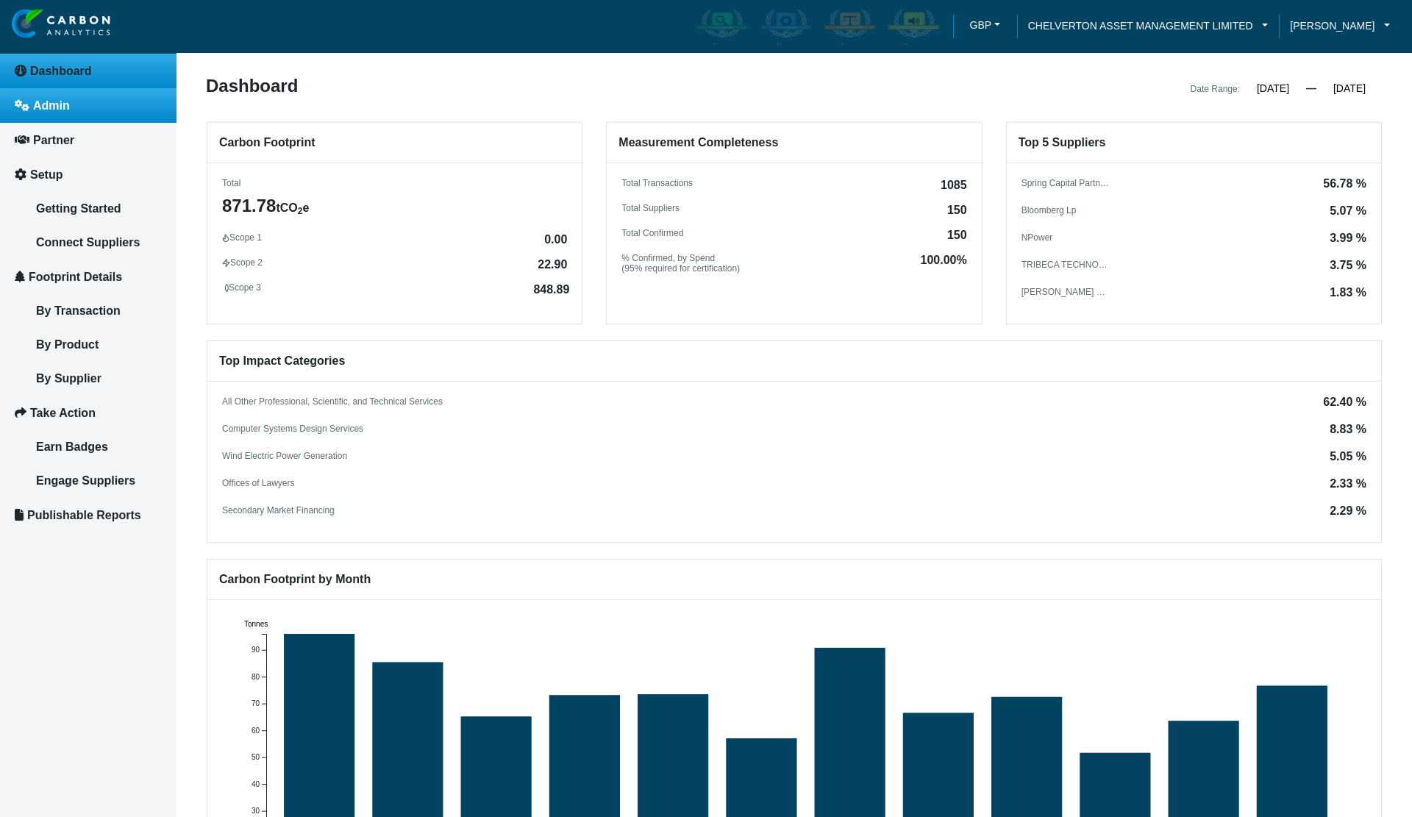
click at [39, 108] on span "Admin" at bounding box center [51, 105] width 37 height 13
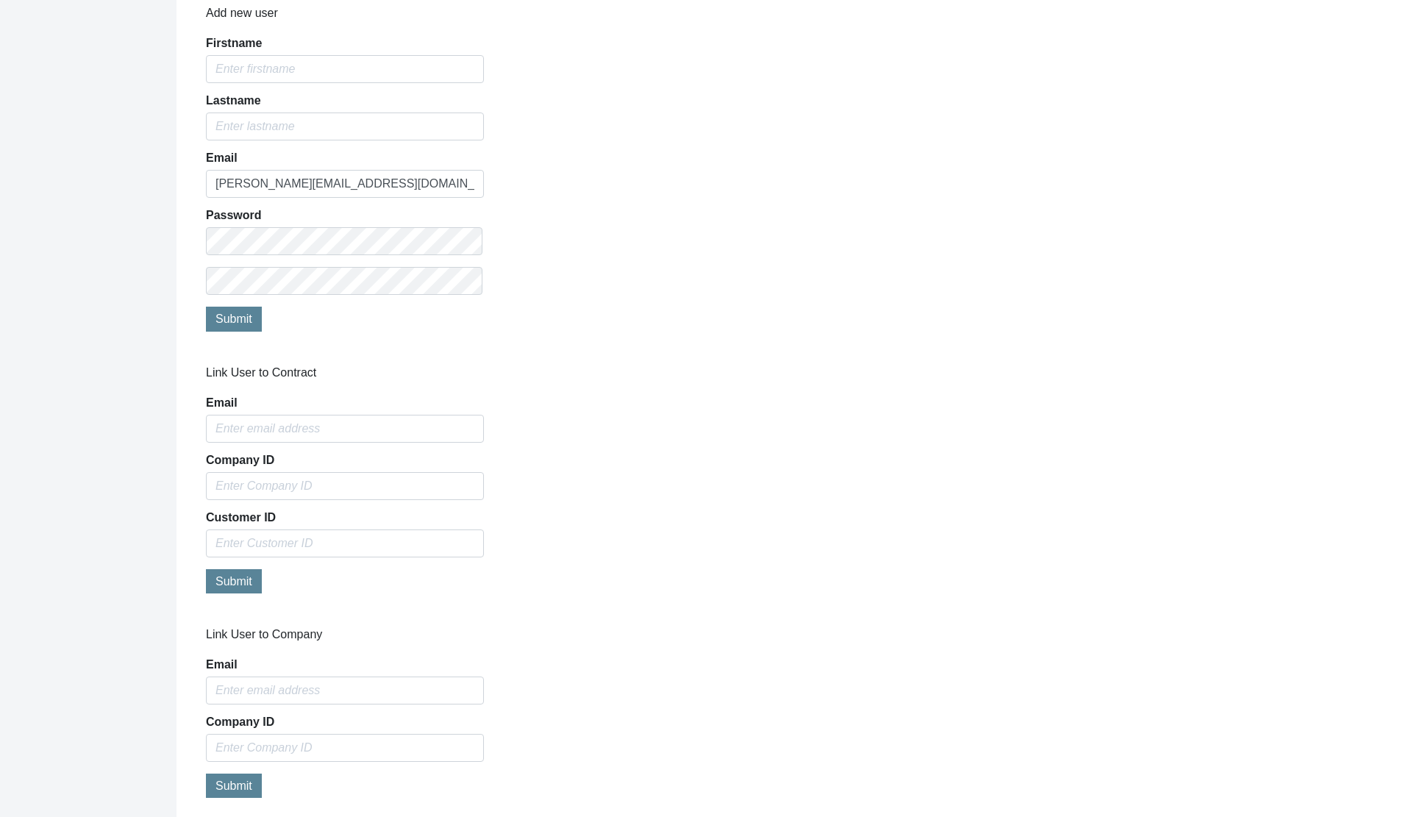
scroll to position [588, 0]
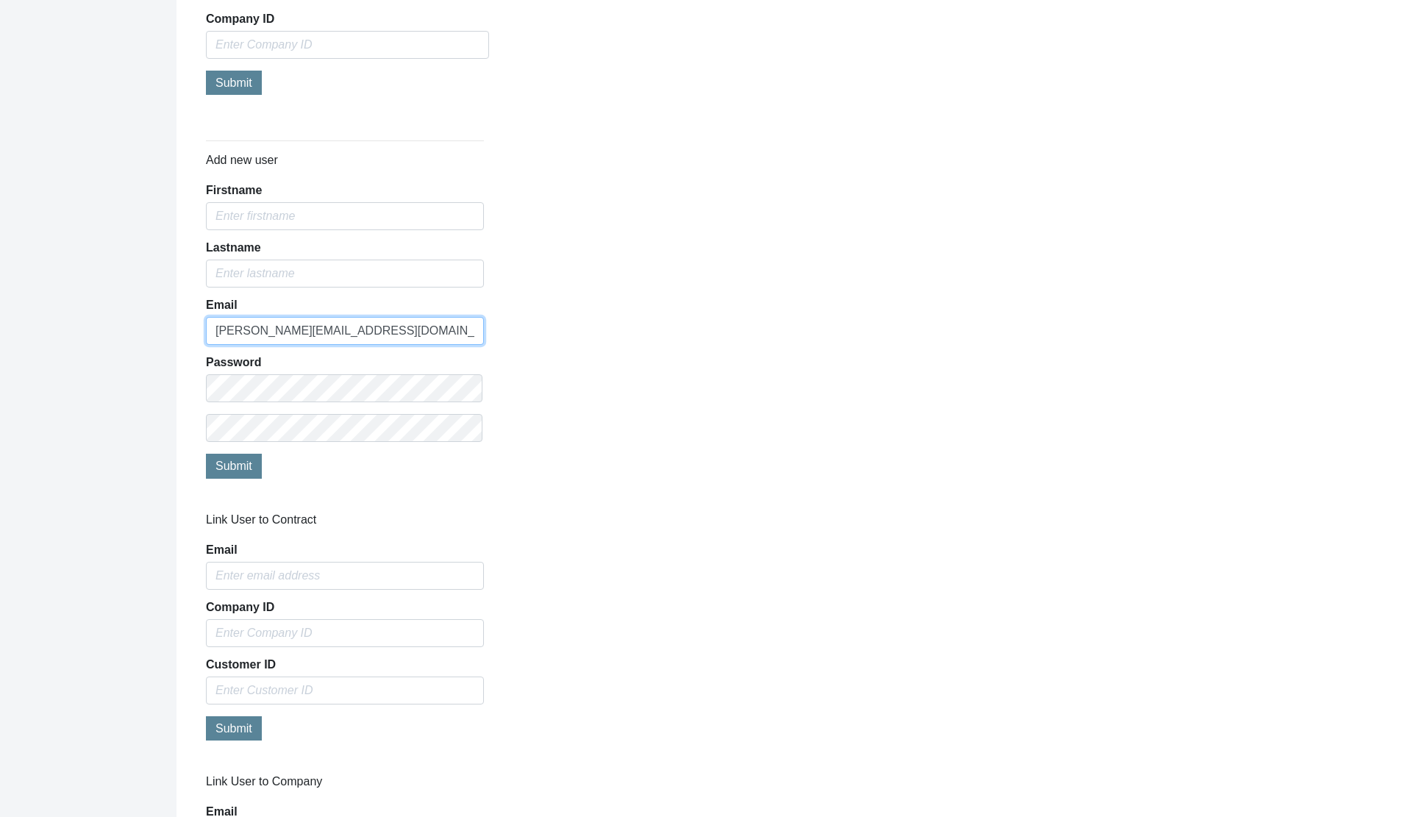
click at [238, 336] on input "[PERSON_NAME][EMAIL_ADDRESS][DOMAIN_NAME]" at bounding box center [345, 331] width 278 height 28
paste input "ls@chelvertonam"
type input "ls@chelvertonam.com"
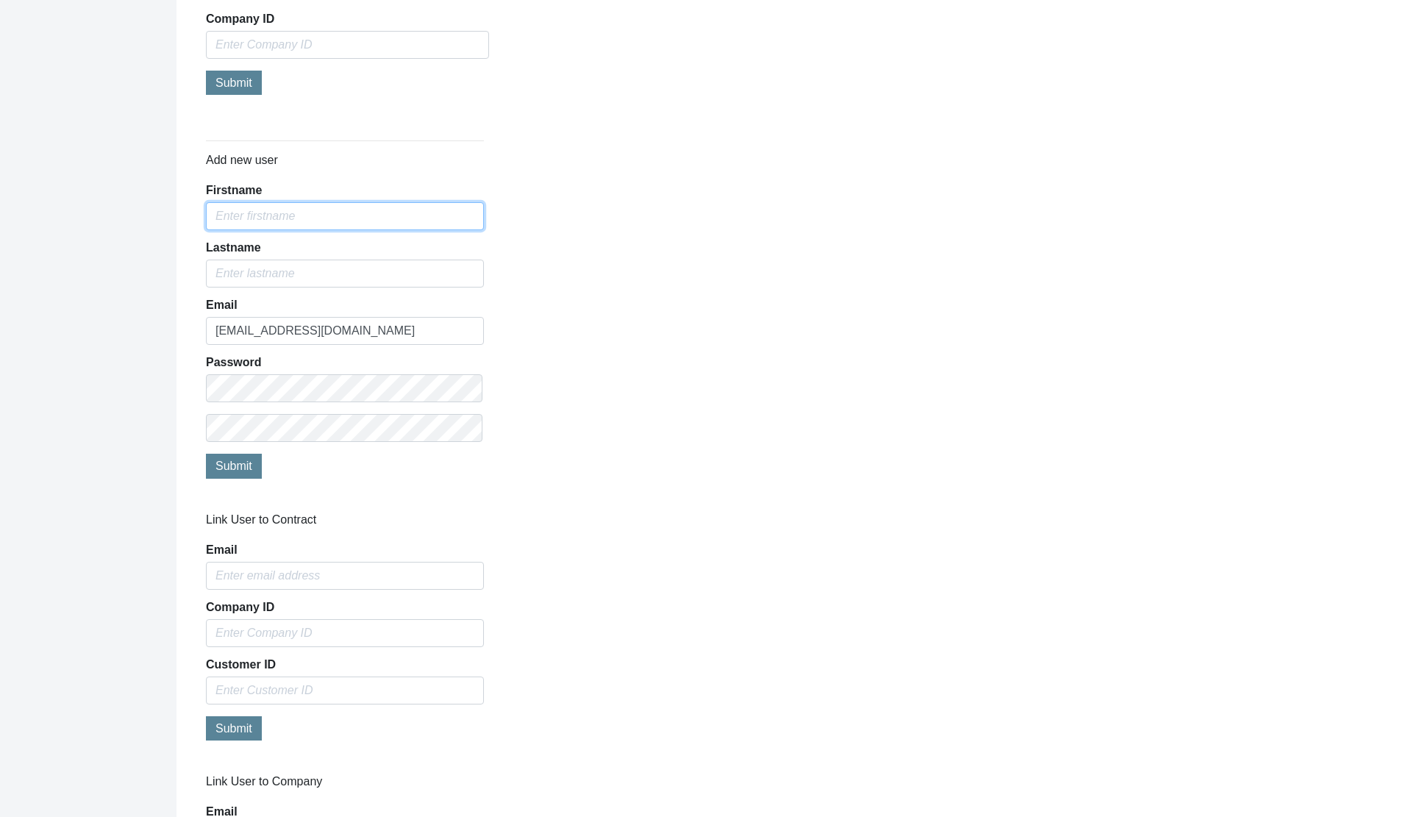
click at [279, 218] on input "Firstname" at bounding box center [345, 216] width 278 height 28
type input "Liz"
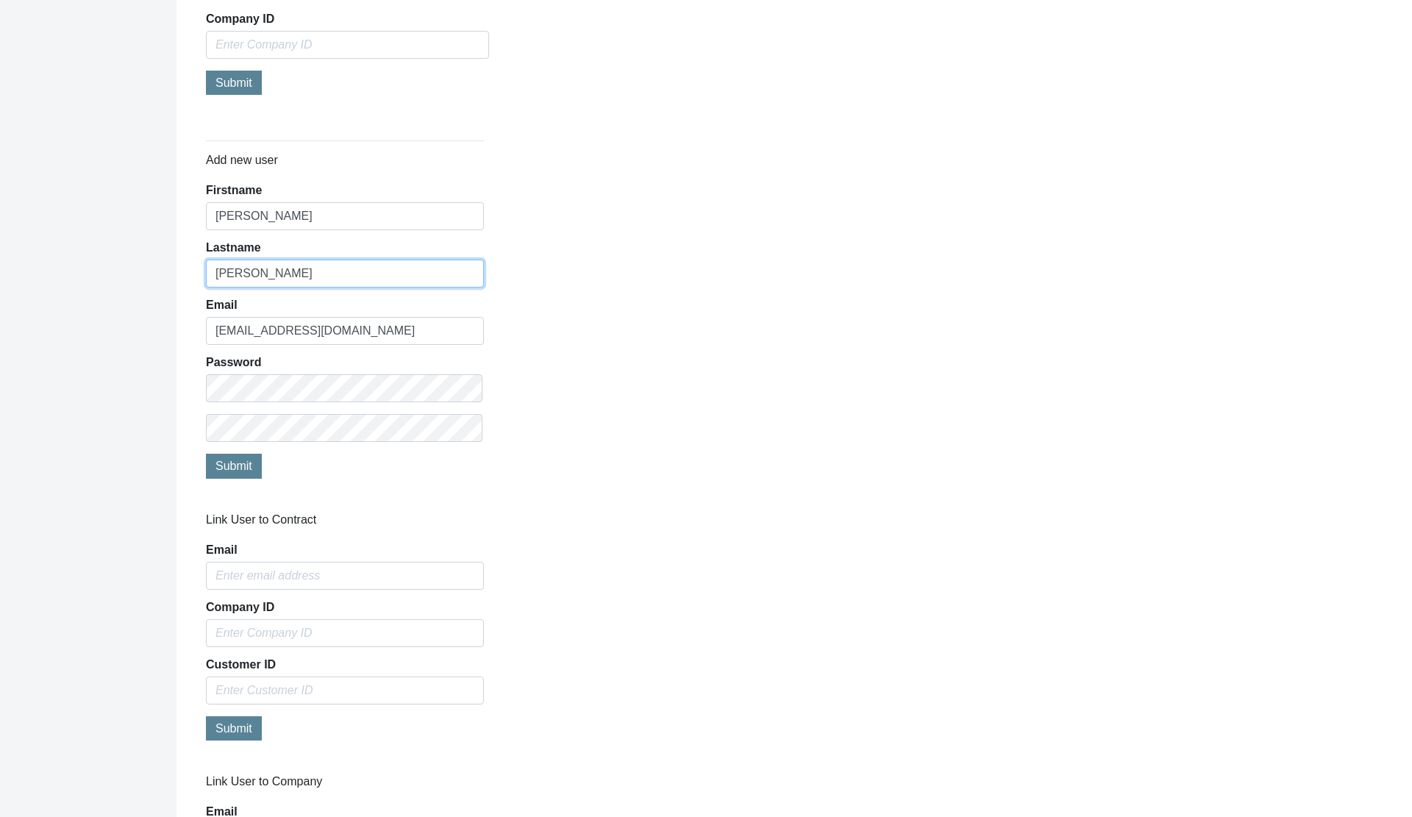
type input "Simmonds"
click at [115, 458] on div "Dashboard Admin Partner Setup Getting Started Connect Suppliers Footprint Detai…" at bounding box center [88, 285] width 177 height 1746
click at [227, 464] on span "Submit" at bounding box center [233, 466] width 37 height 13
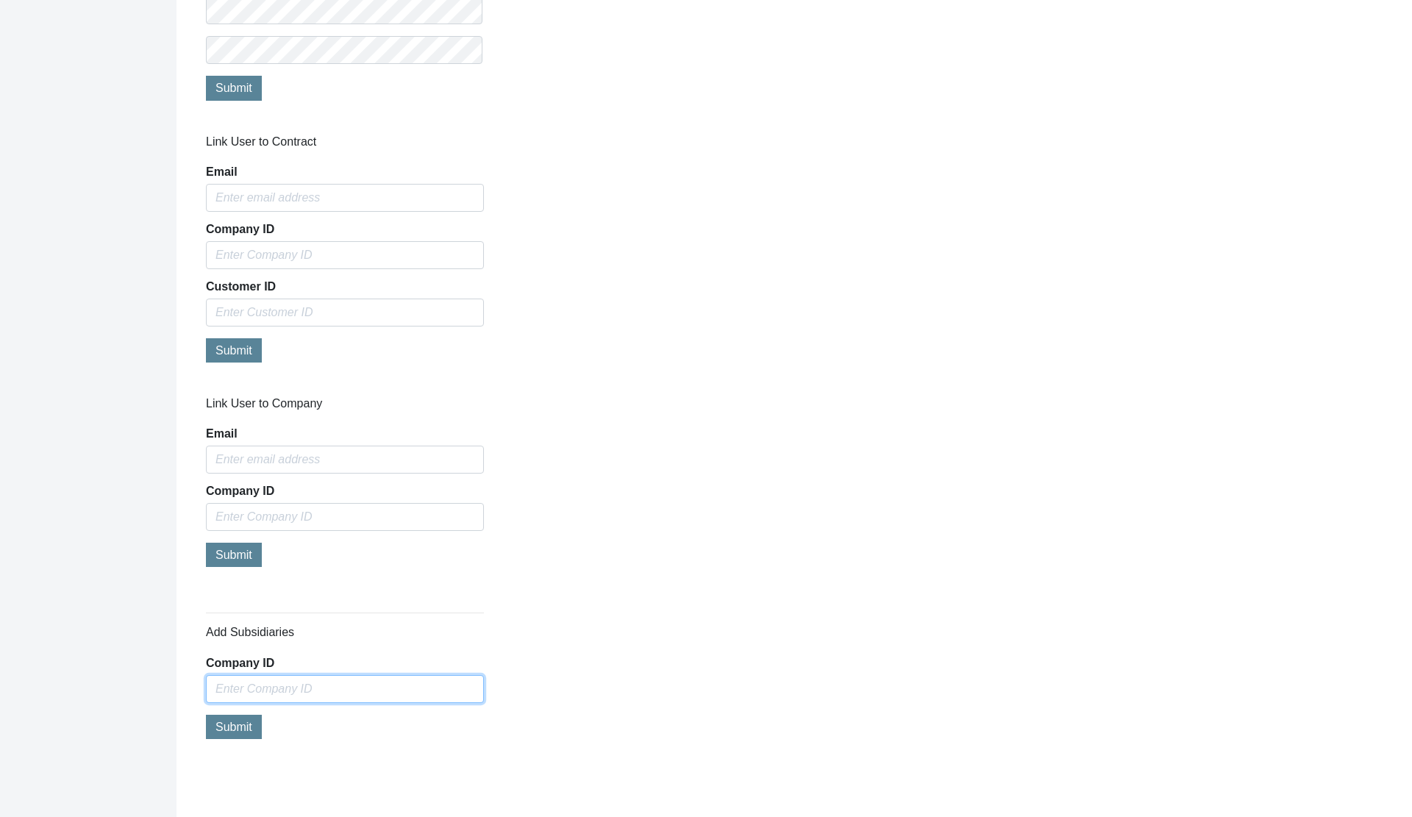
click at [279, 570] on input "Company ID" at bounding box center [345, 689] width 278 height 28
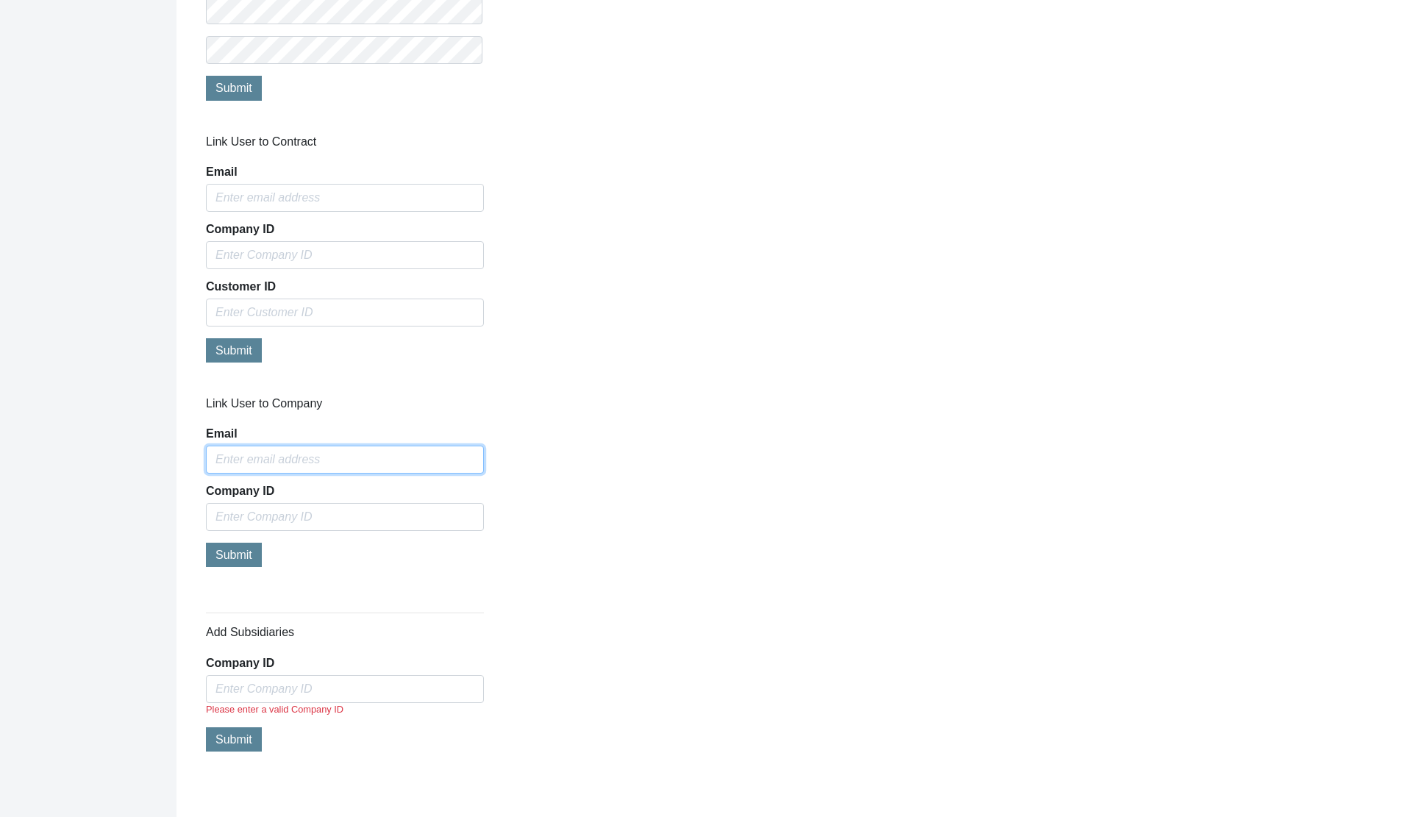
click at [268, 463] on input "Email" at bounding box center [345, 460] width 278 height 28
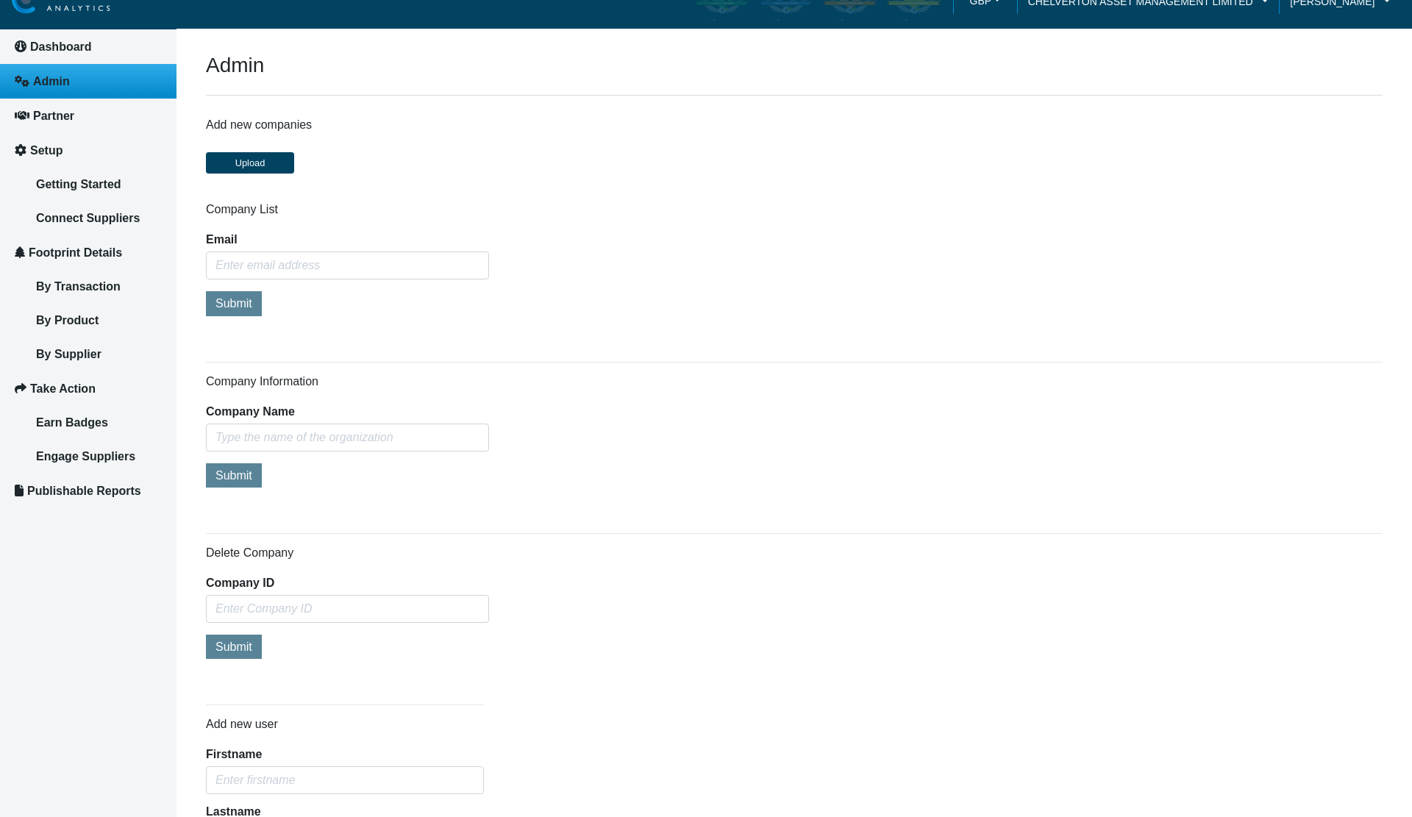
scroll to position [0, 0]
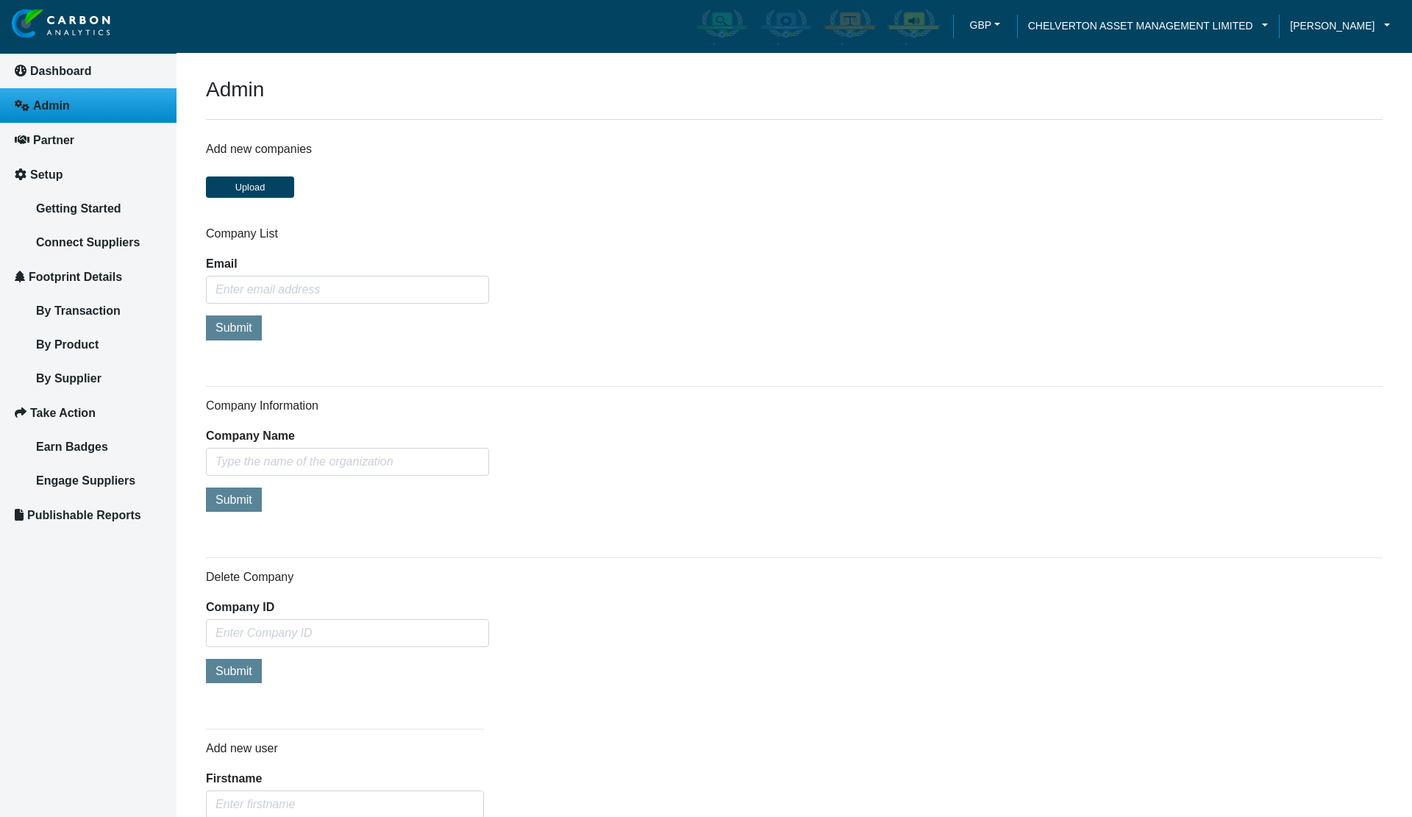
click at [345, 488] on div "Submit" at bounding box center [347, 502] width 283 height 28
click at [343, 477] on form "Company Name Submit" at bounding box center [347, 472] width 283 height 85
click at [343, 468] on input "text" at bounding box center [347, 462] width 283 height 28
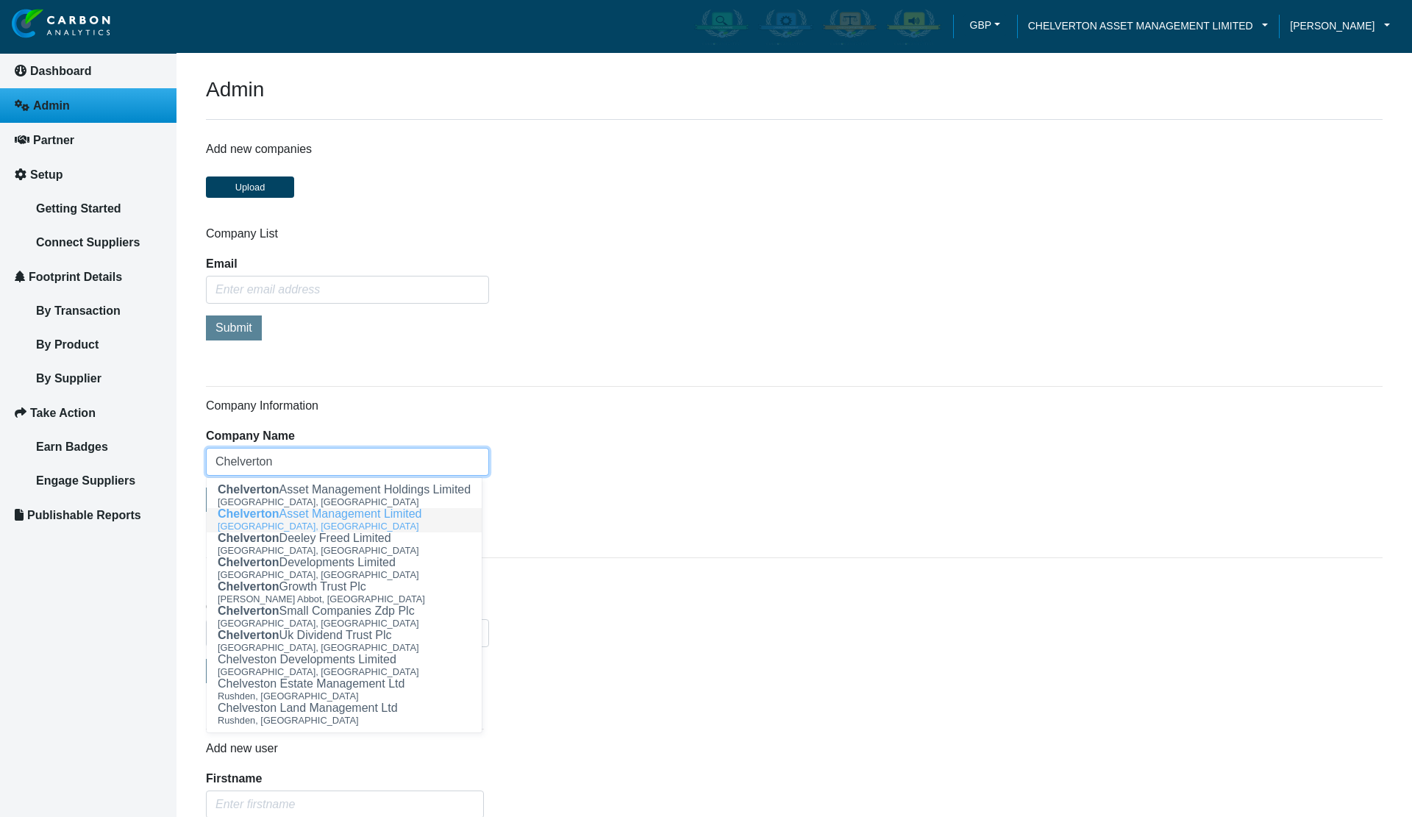
click at [332, 519] on ngb-highlight "Chelverton Asset Management Limited" at bounding box center [320, 513] width 204 height 13
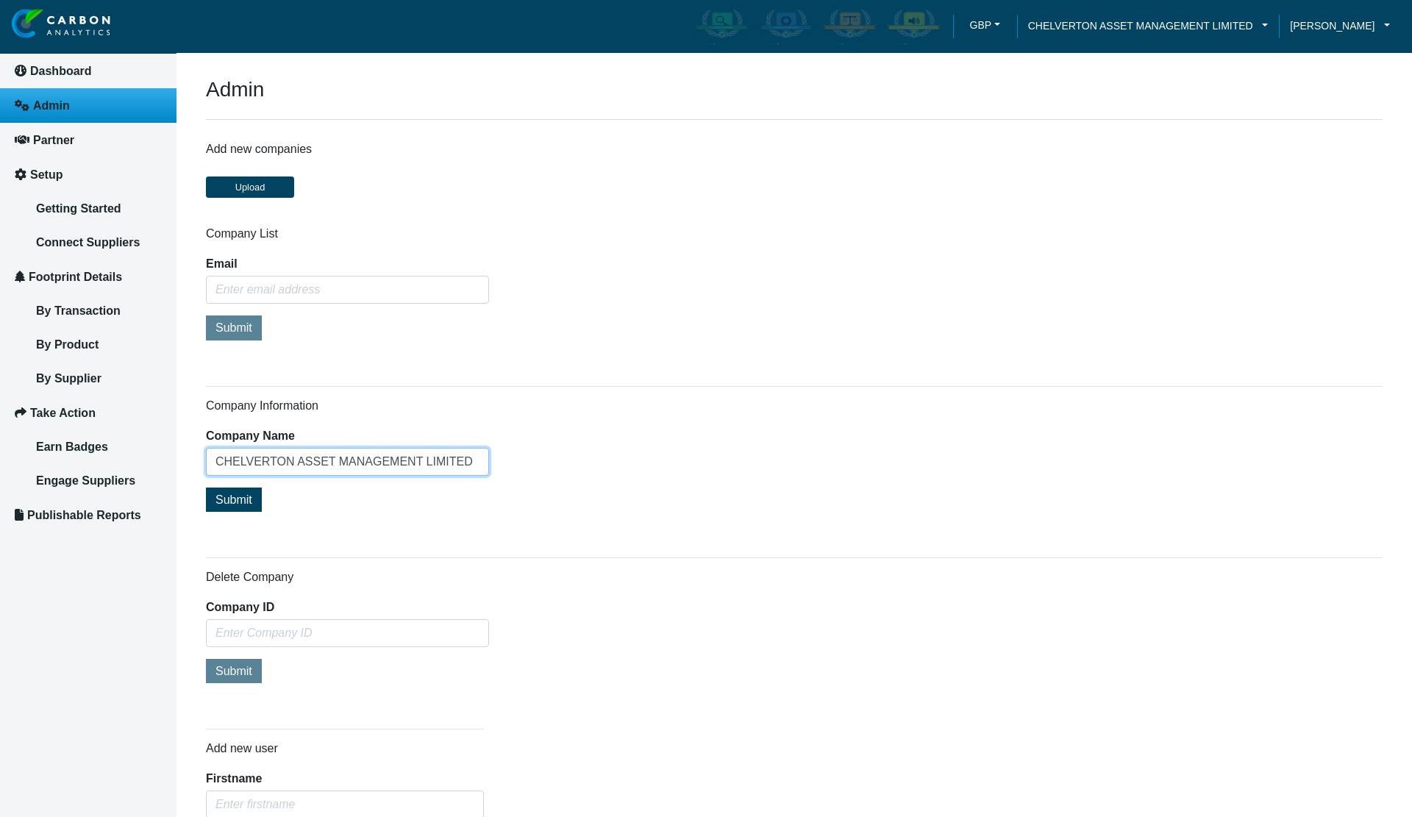
type input "CHELVERTON ASSET MANAGEMENT LIMITED"
click at [249, 502] on span "Submit" at bounding box center [233, 499] width 37 height 13
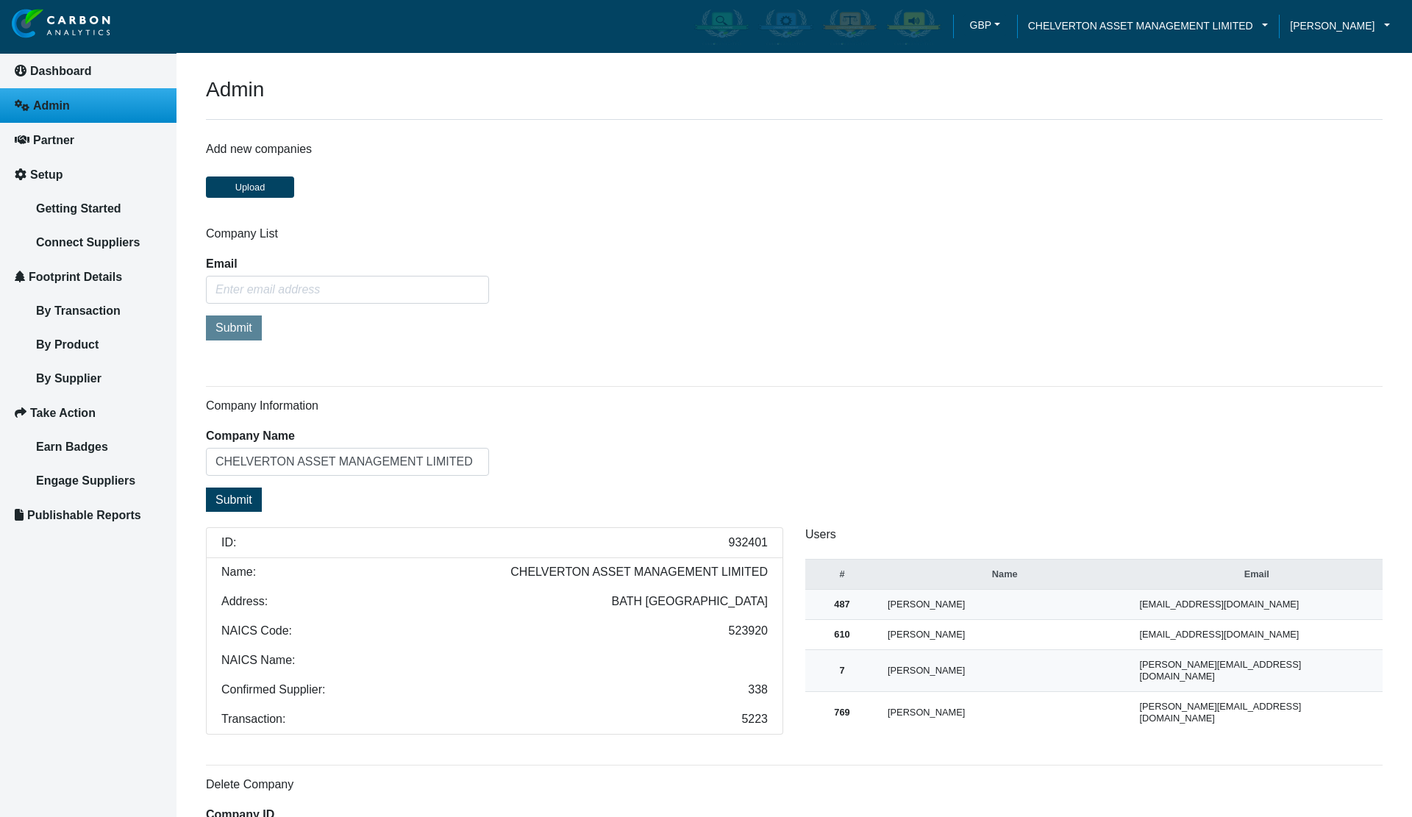
click at [744, 544] on span "932401" at bounding box center [748, 543] width 39 height 12
copy span "932401"
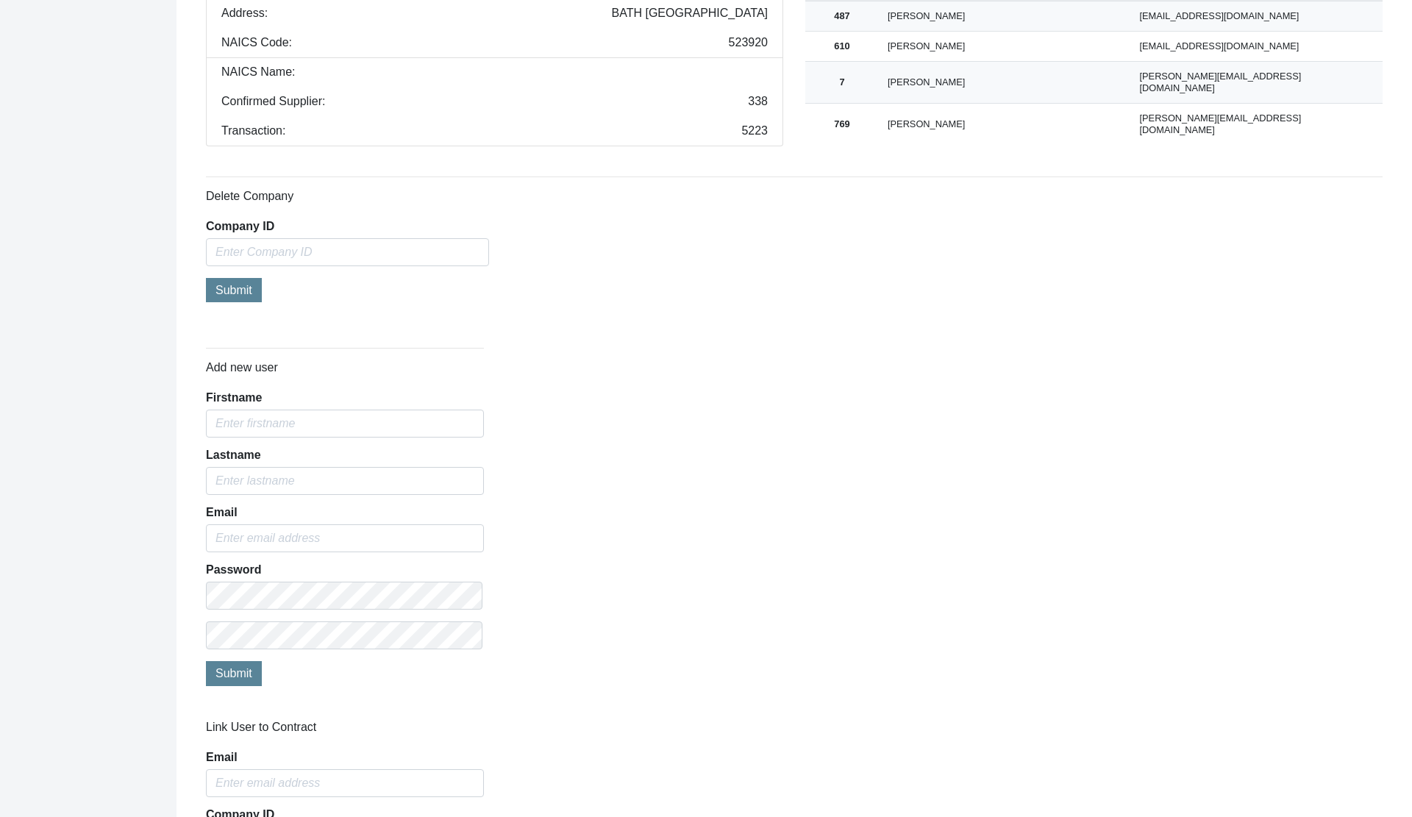
scroll to position [1199, 0]
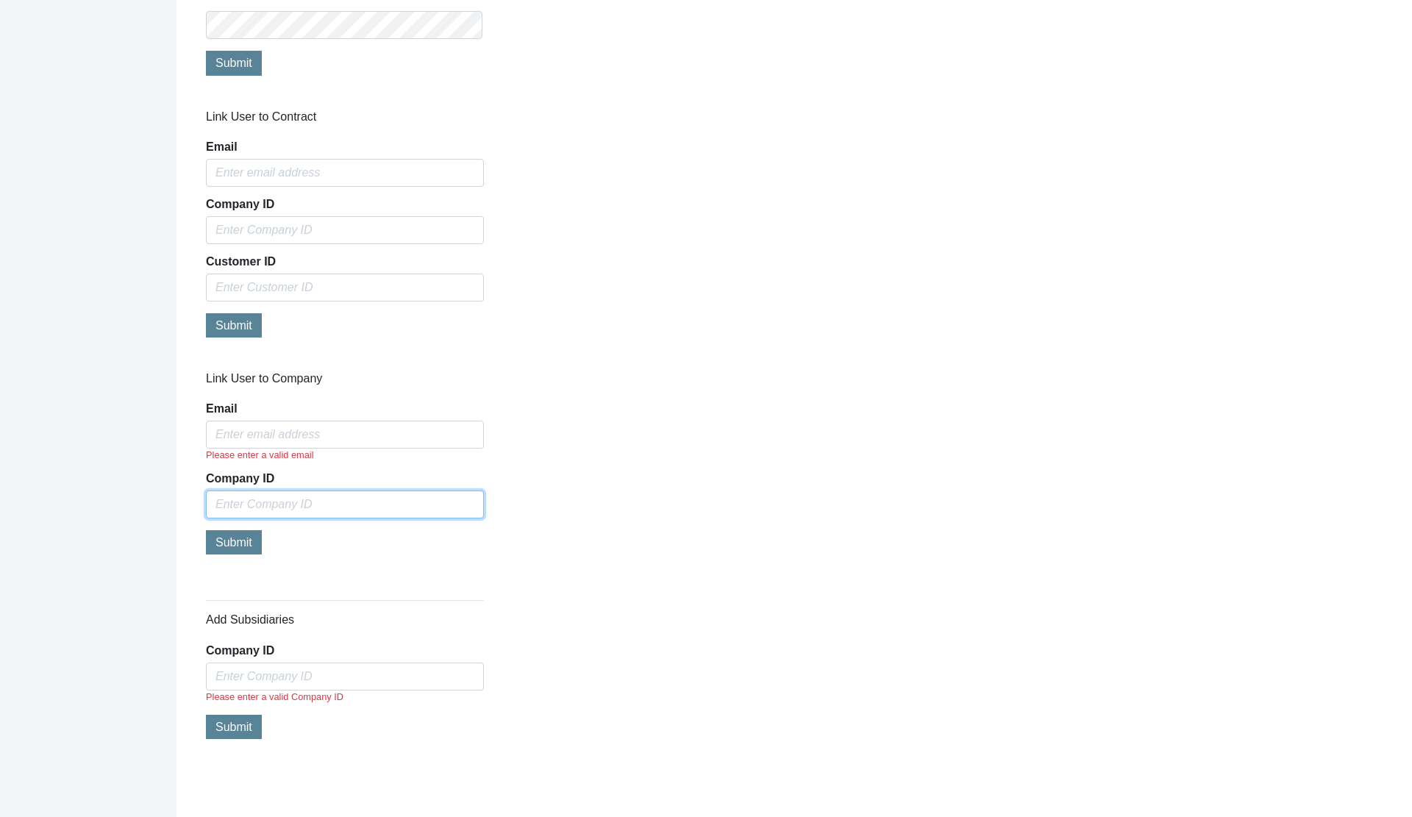
click at [276, 510] on input "text" at bounding box center [345, 505] width 278 height 28
paste input "932401"
type input "932401"
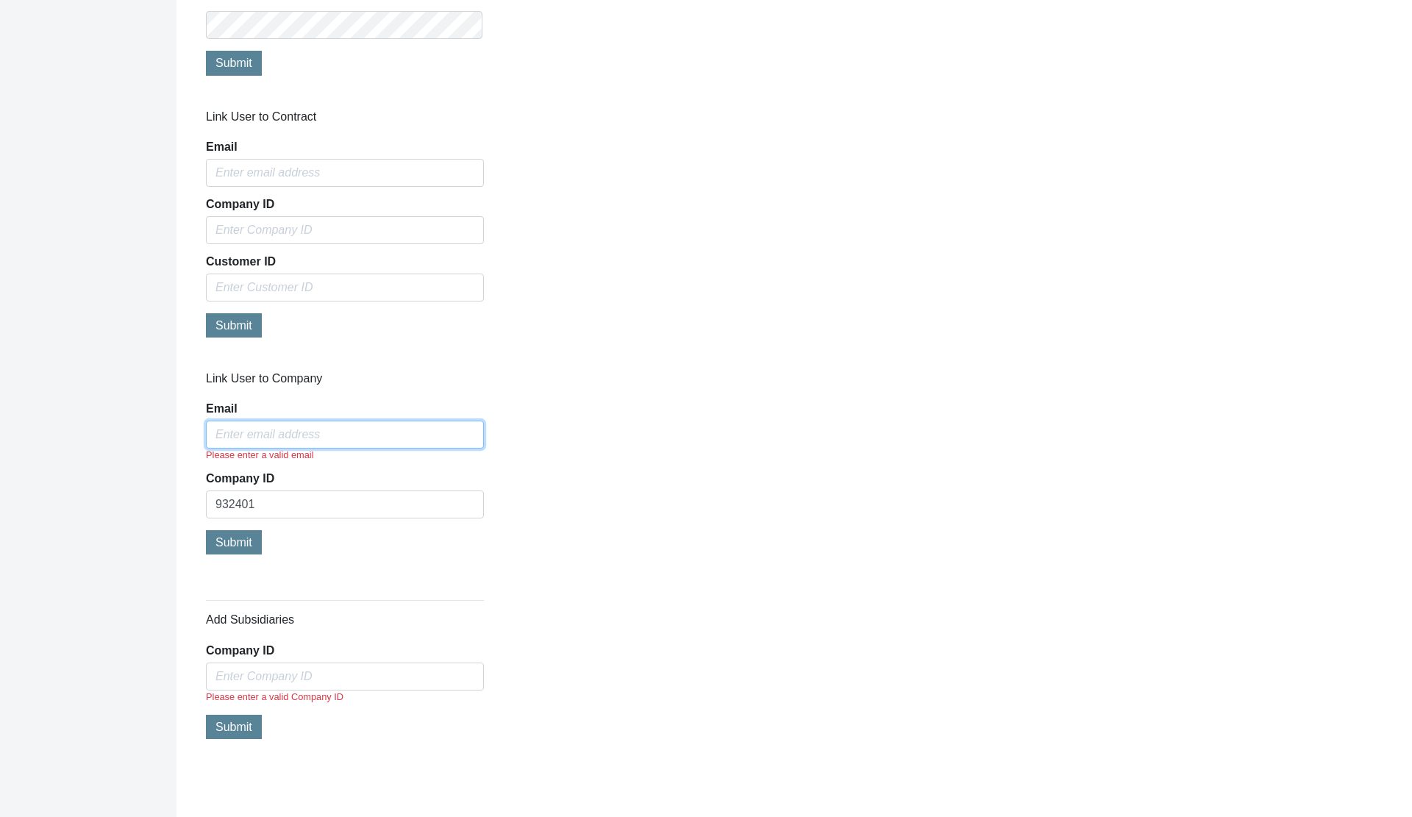
click at [330, 441] on input "Email" at bounding box center [345, 435] width 278 height 28
type input "l"
paste input "ls@chelvertonam.com"
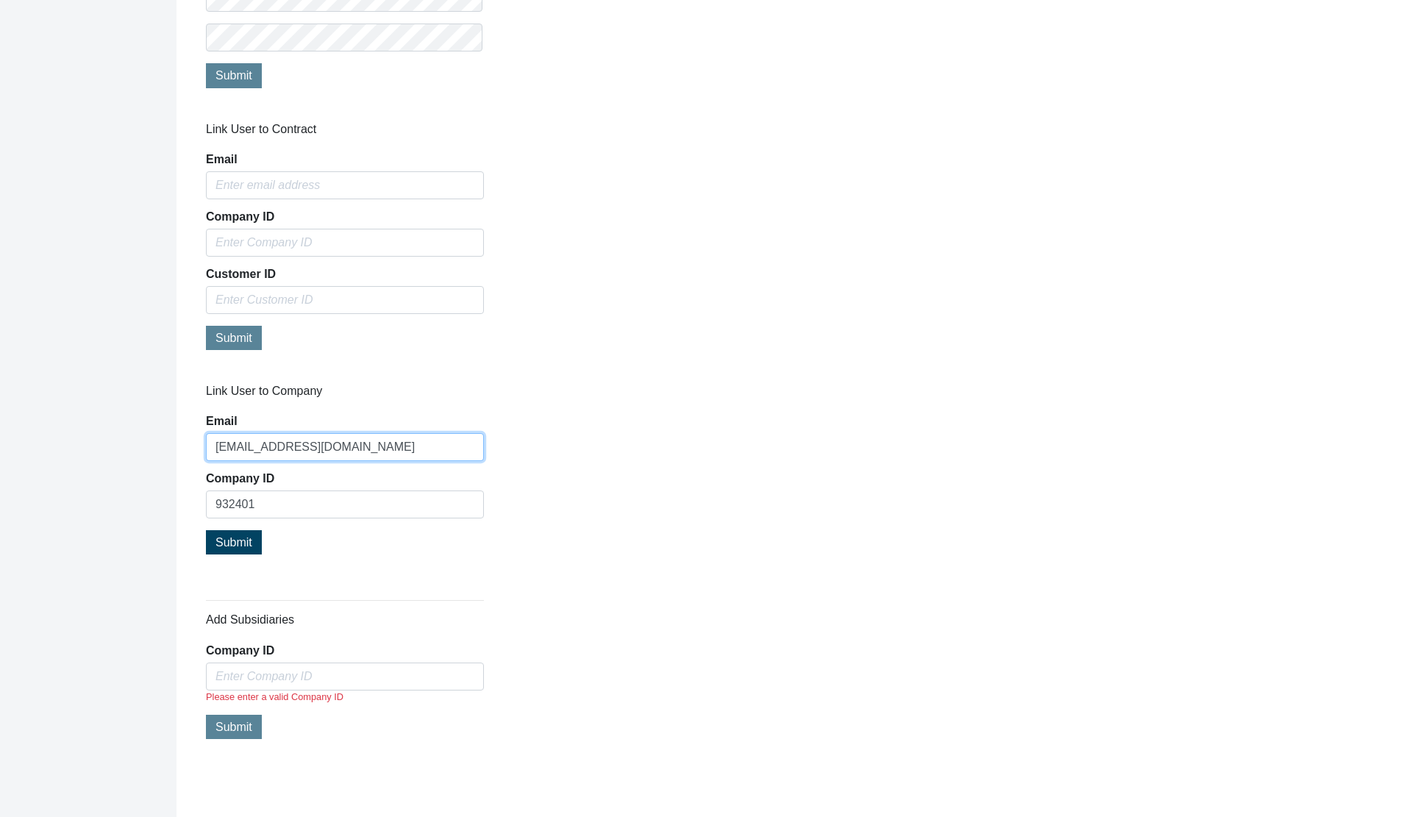
scroll to position [1186, 0]
type input "ls@chelvertonam.com"
click at [218, 544] on span "Submit" at bounding box center [233, 542] width 37 height 13
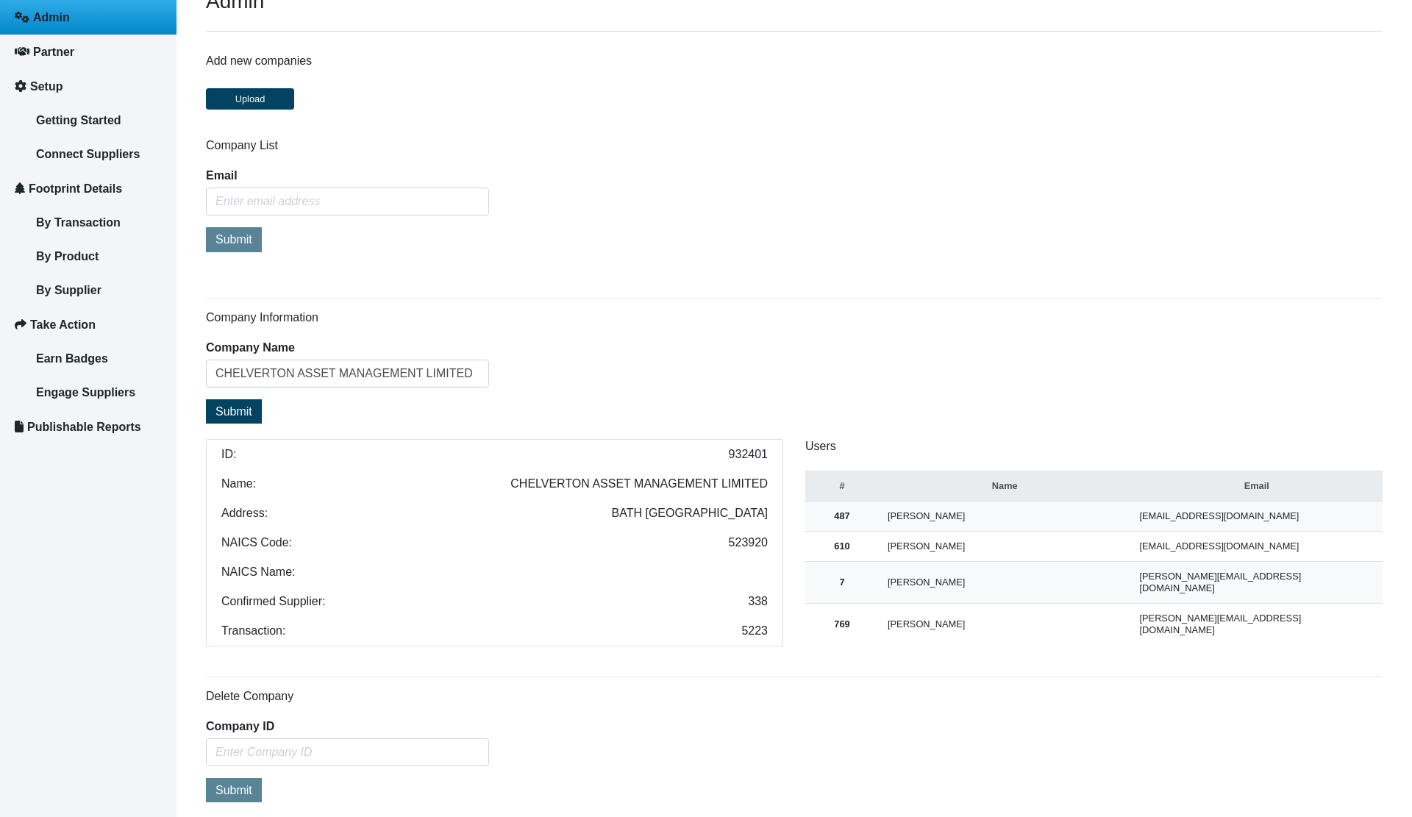
scroll to position [39, 0]
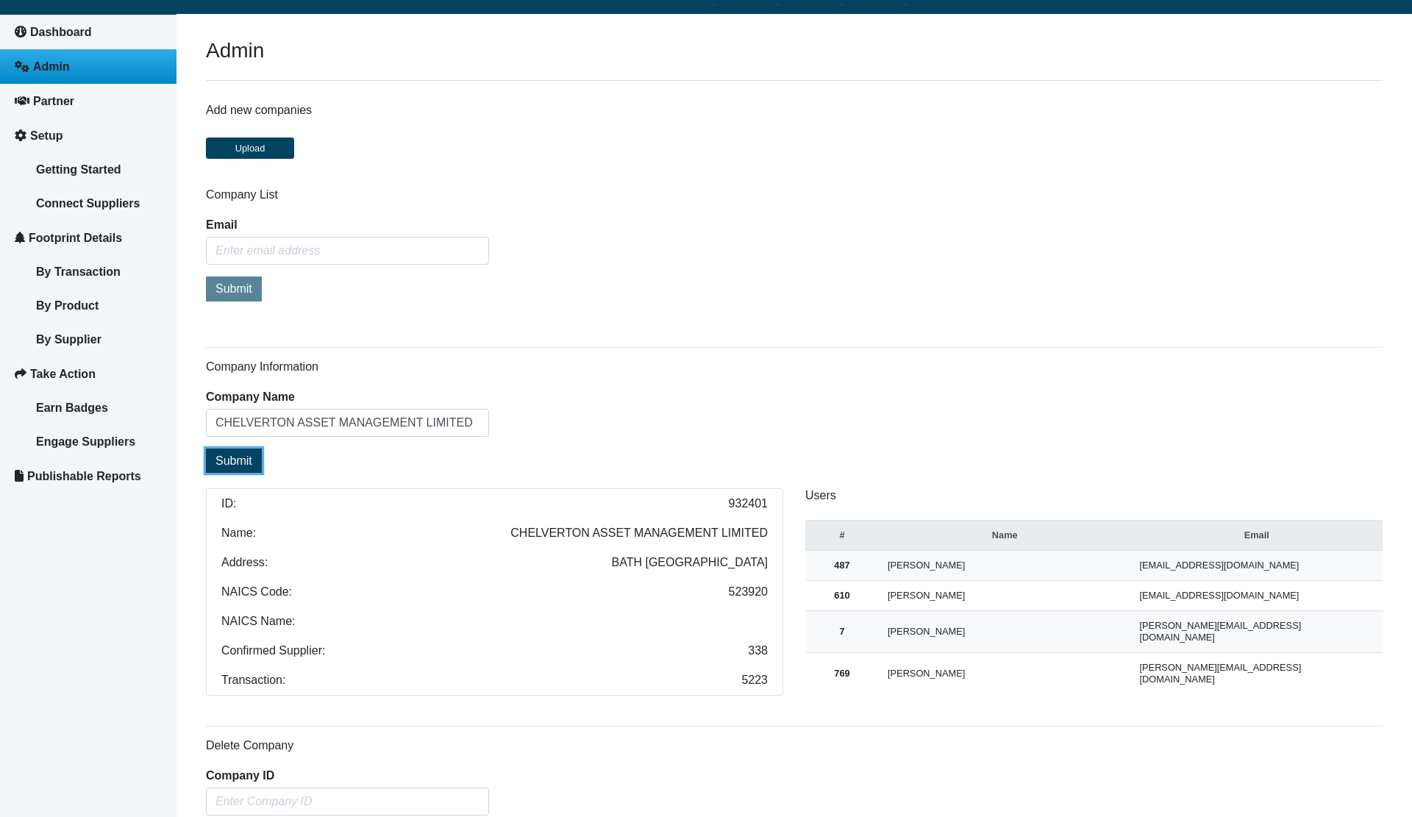
click at [233, 464] on span "Submit" at bounding box center [233, 461] width 37 height 13
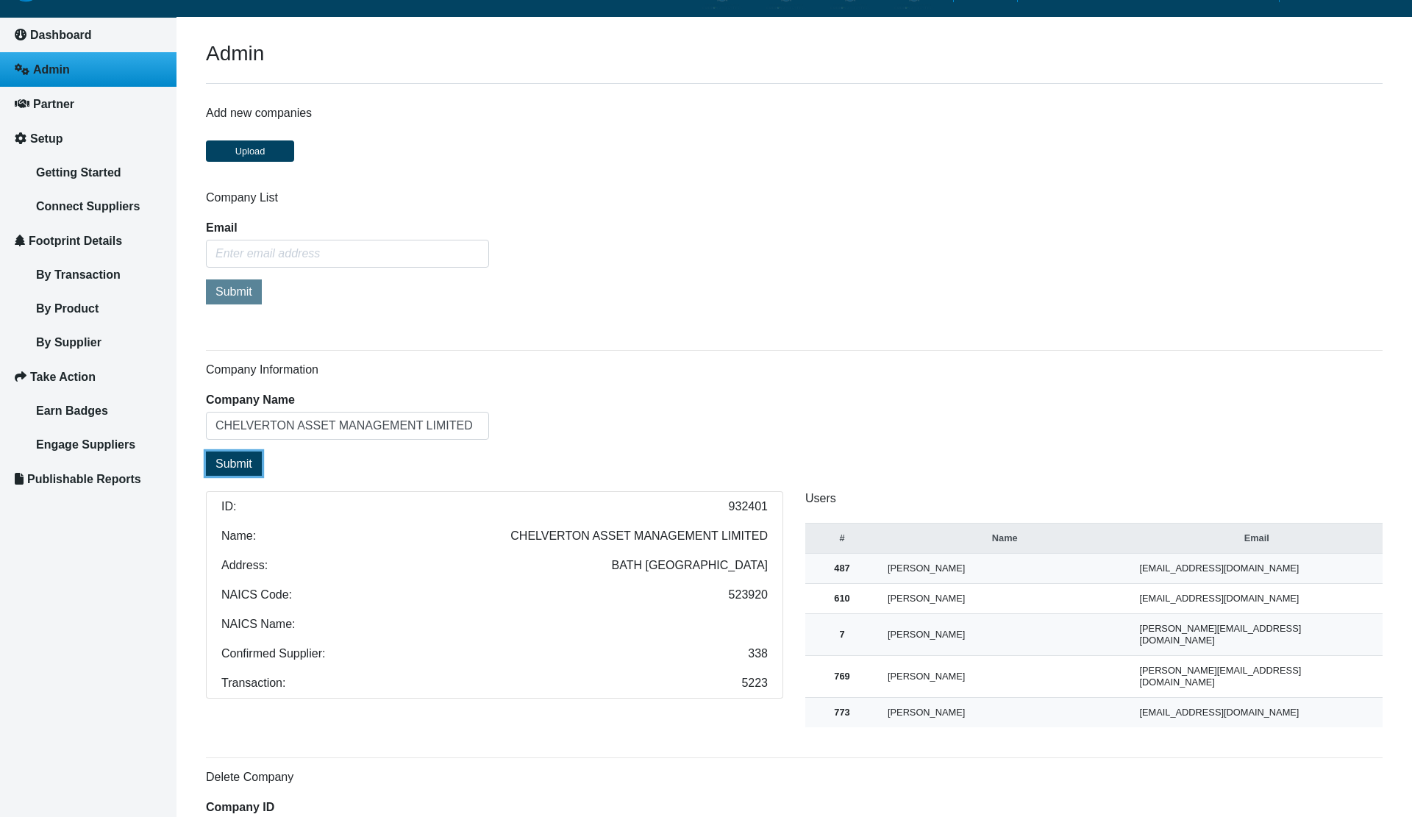
scroll to position [0, 0]
